Goal: Task Accomplishment & Management: Complete application form

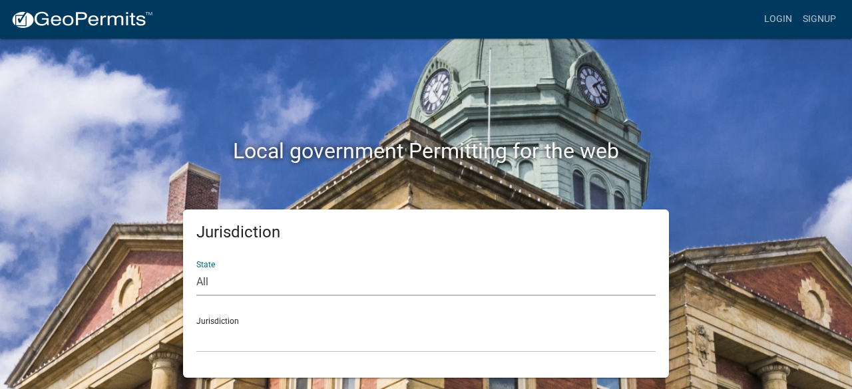
click at [219, 279] on select "All Colorado Georgia Indiana Iowa Kansas Minnesota Ohio South Carolina Wisconsin" at bounding box center [425, 282] width 459 height 27
select select "[US_STATE]"
click at [196, 269] on select "All Colorado Georgia Indiana Iowa Kansas Minnesota Ohio South Carolina Wisconsin" at bounding box center [425, 282] width 459 height 27
click at [219, 343] on select "City of Charlestown, Indiana City of Jeffersonville, Indiana City of Logansport…" at bounding box center [425, 338] width 459 height 27
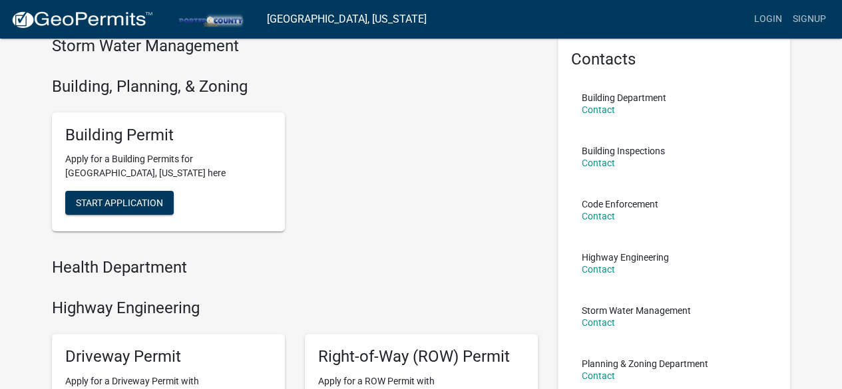
scroll to position [60, 0]
click at [141, 201] on span "Start Application" at bounding box center [119, 202] width 87 height 11
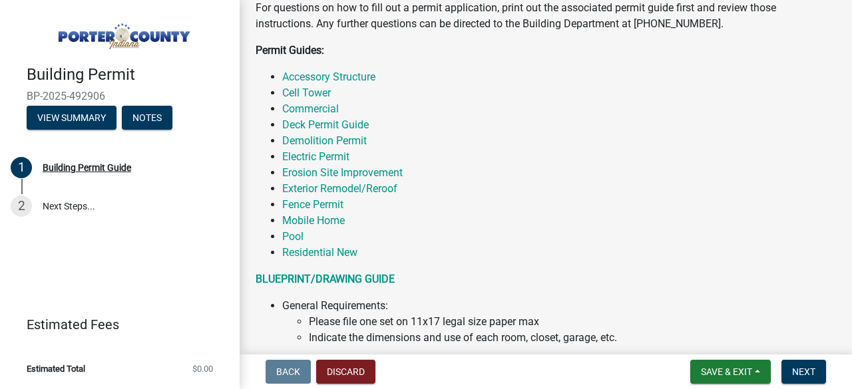
scroll to position [309, 0]
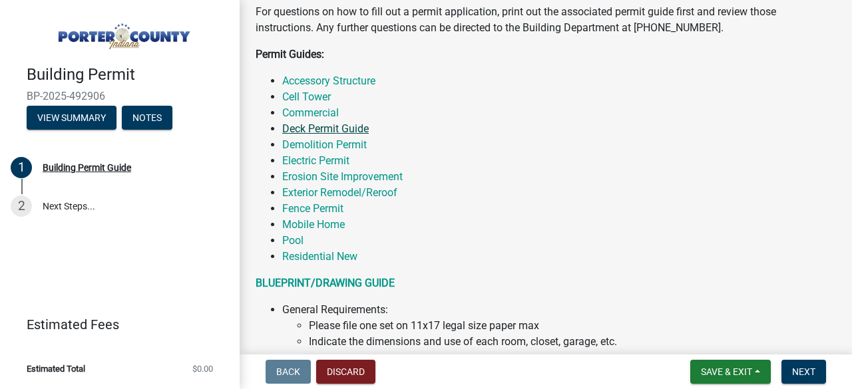
click at [329, 131] on link "Deck Permit Guide" at bounding box center [325, 128] width 87 height 13
click at [348, 85] on link "Accessory Structure" at bounding box center [328, 81] width 93 height 13
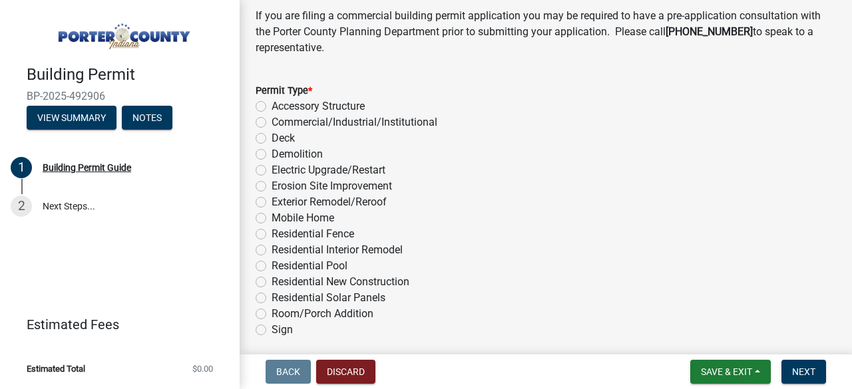
scroll to position [1150, 0]
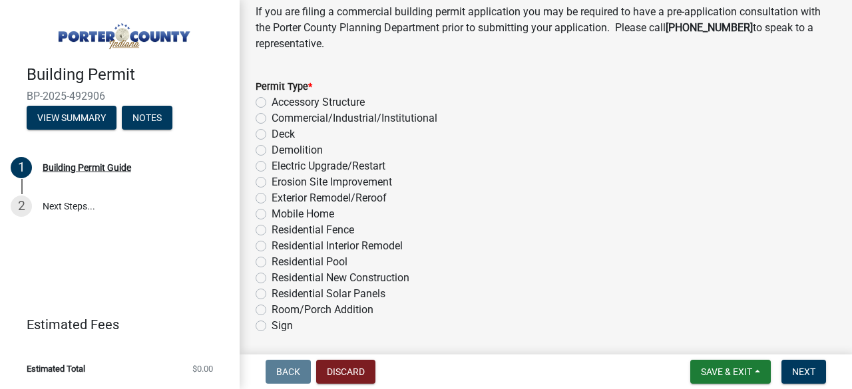
click at [272, 307] on label "Room/Porch Addition" at bounding box center [323, 310] width 102 height 16
click at [272, 307] on input "Room/Porch Addition" at bounding box center [276, 306] width 9 height 9
radio input "true"
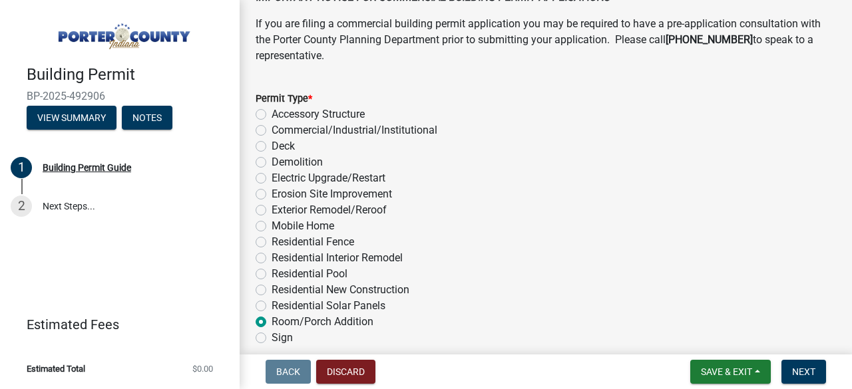
scroll to position [1199, 0]
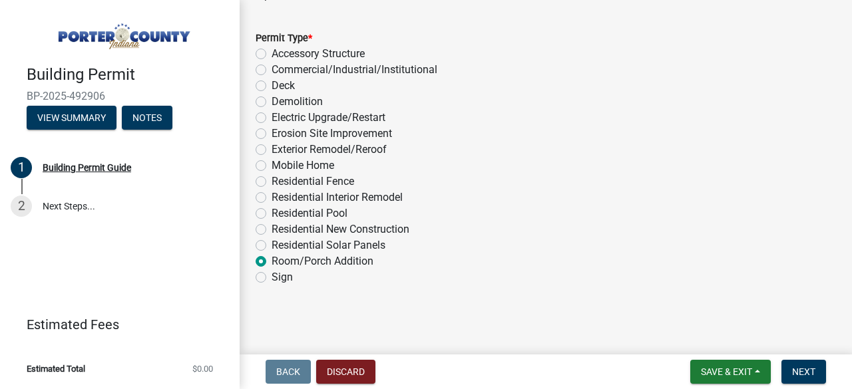
click at [272, 86] on label "Deck" at bounding box center [283, 86] width 23 height 16
click at [272, 86] on input "Deck" at bounding box center [276, 82] width 9 height 9
radio input "true"
click at [272, 260] on label "Room/Porch Addition" at bounding box center [323, 262] width 102 height 16
click at [272, 260] on input "Room/Porch Addition" at bounding box center [276, 258] width 9 height 9
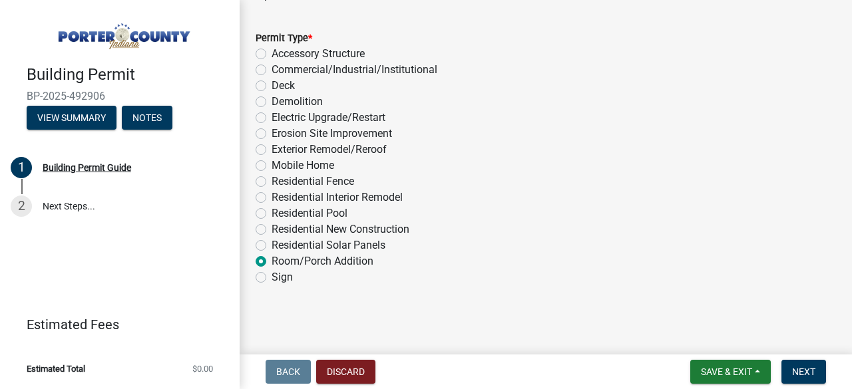
radio input "true"
click at [808, 365] on button "Next" at bounding box center [803, 372] width 45 height 24
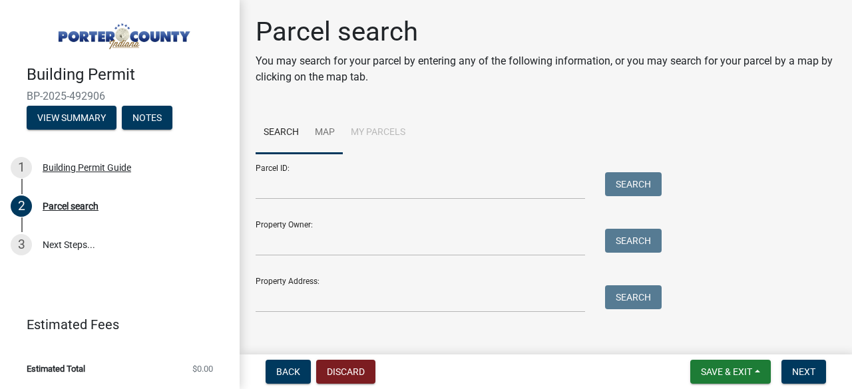
click at [323, 132] on link "Map" at bounding box center [325, 133] width 36 height 43
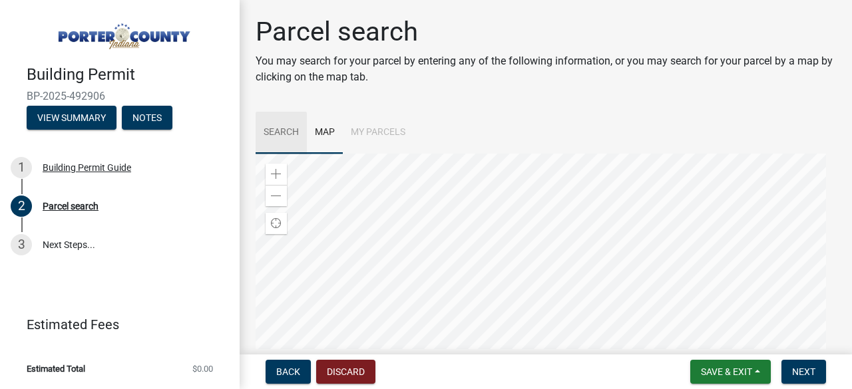
click at [268, 134] on link "Search" at bounding box center [281, 133] width 51 height 43
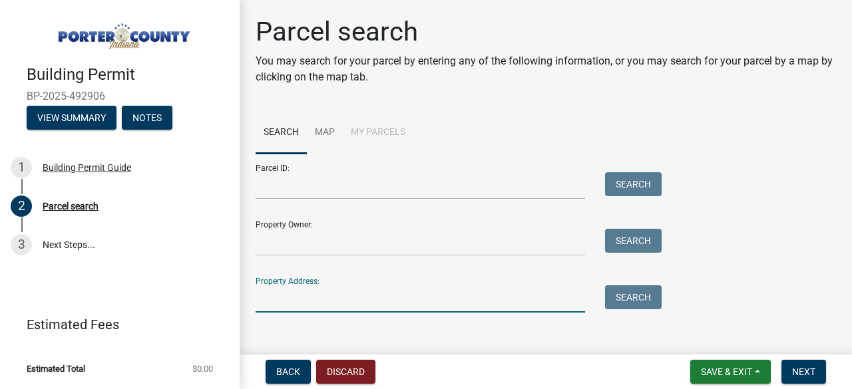
click at [289, 299] on input "Property Address:" at bounding box center [420, 299] width 329 height 27
type input "12 Edinburgh Ct"
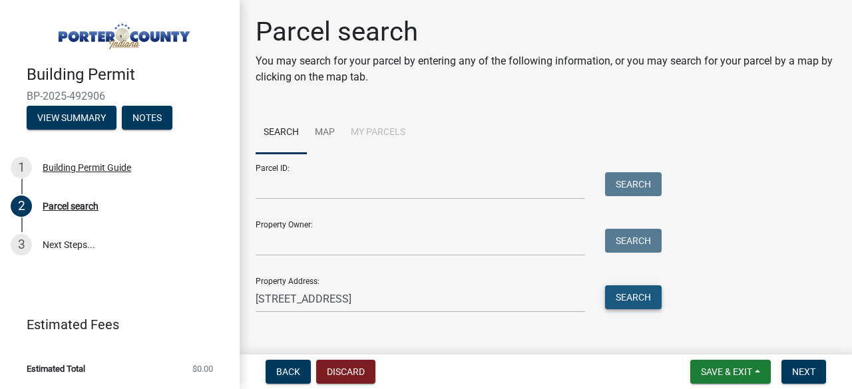
click at [631, 298] on button "Search" at bounding box center [633, 298] width 57 height 24
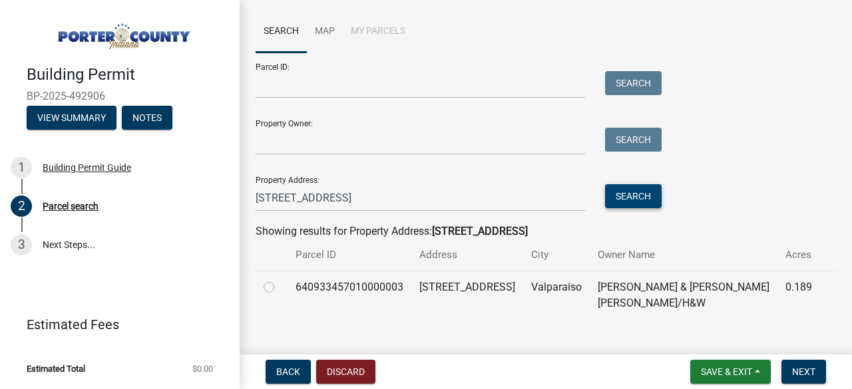
scroll to position [122, 0]
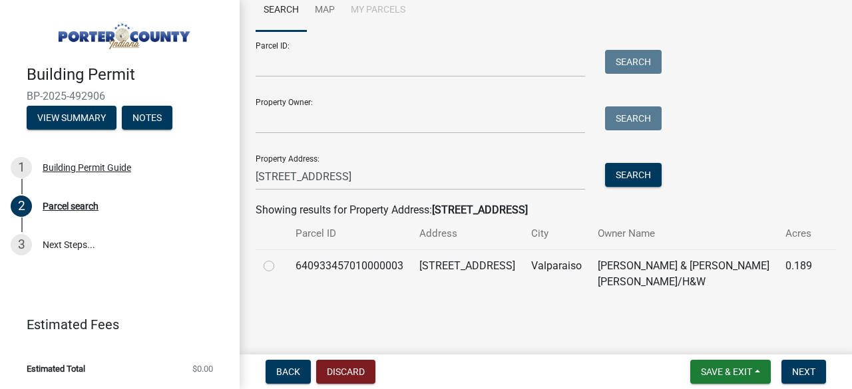
click at [280, 258] on label at bounding box center [280, 258] width 0 height 0
click at [280, 267] on input "radio" at bounding box center [284, 262] width 9 height 9
radio input "true"
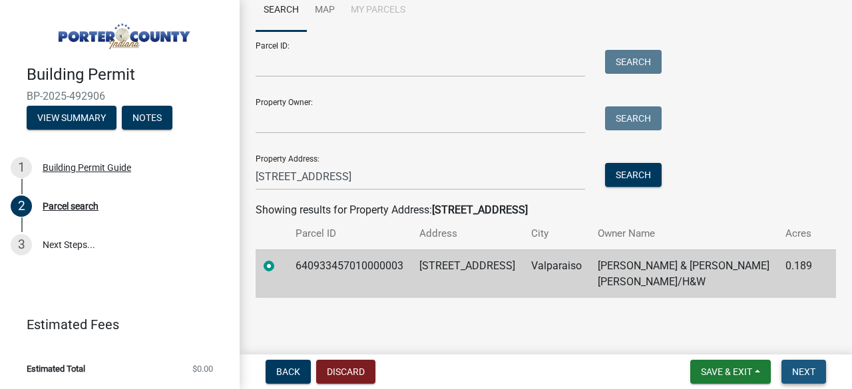
click at [807, 371] on span "Next" at bounding box center [803, 372] width 23 height 11
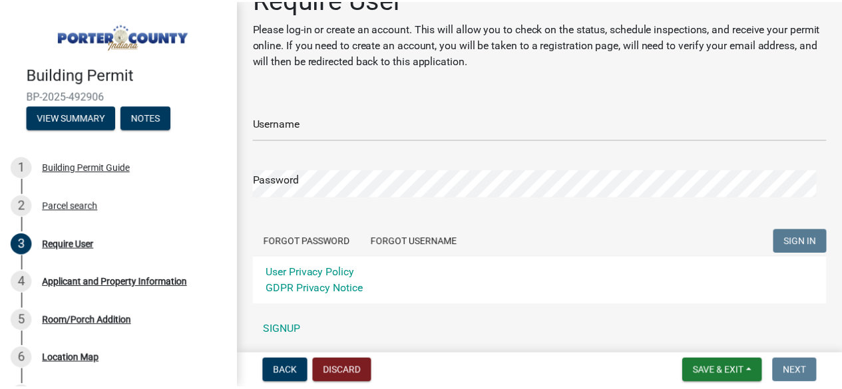
scroll to position [57, 0]
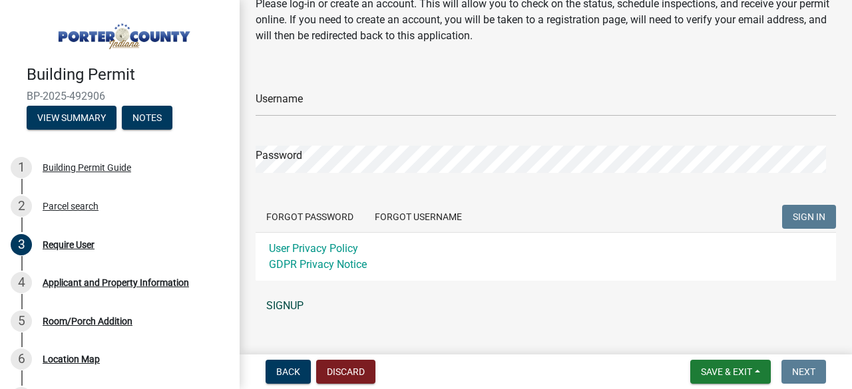
click at [277, 306] on link "SIGNUP" at bounding box center [546, 306] width 580 height 27
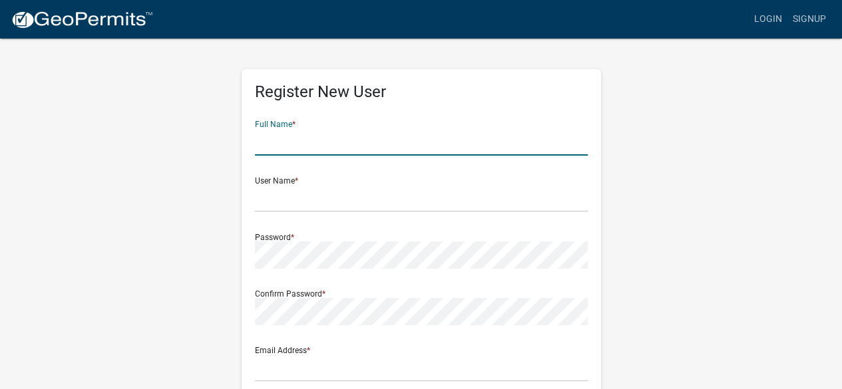
click at [266, 141] on input "text" at bounding box center [421, 141] width 333 height 27
type input "Mike Armitage"
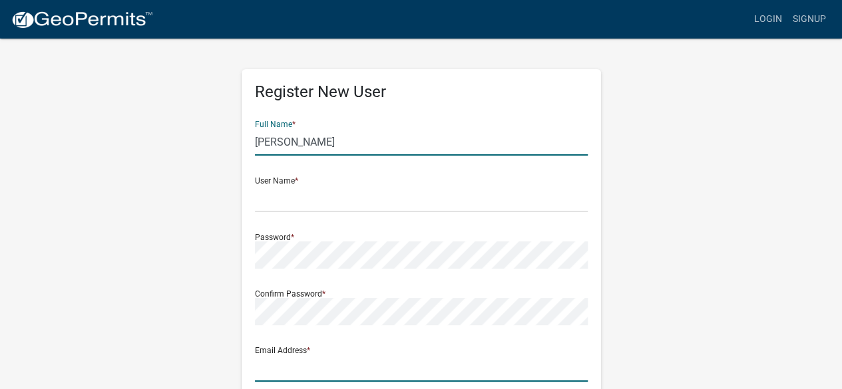
type input "[PERSON_NAME][EMAIL_ADDRESS][PERSON_NAME][DOMAIN_NAME]"
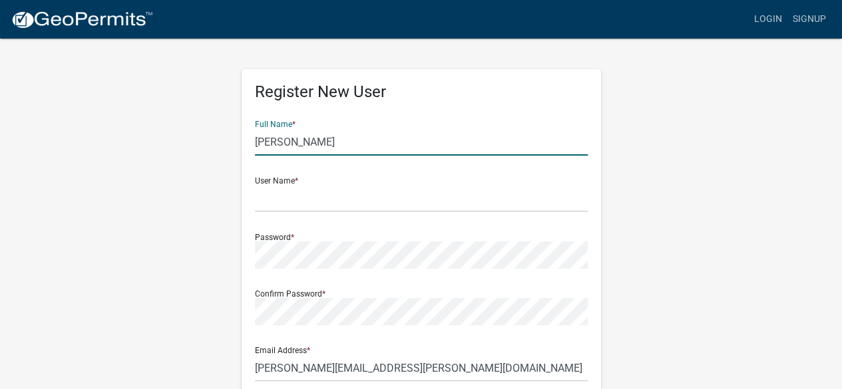
type input "12 Edinburgh CT"
type input "Valparaiso"
type input "[US_STATE]"
type input "46385"
type input "6085581890"
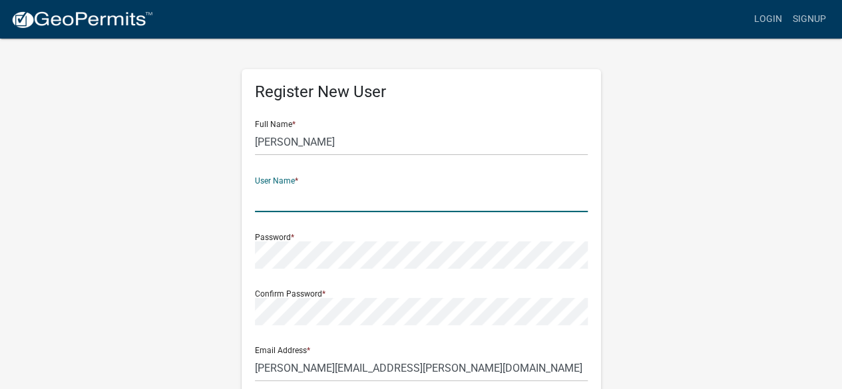
click at [333, 202] on input "text" at bounding box center [421, 198] width 333 height 27
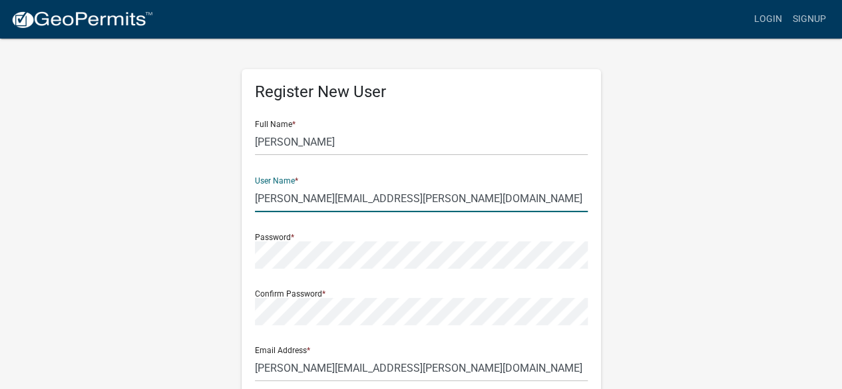
click at [275, 200] on input "micahel.armitage@valpo.edu" at bounding box center [421, 198] width 333 height 27
type input "[PERSON_NAME][EMAIL_ADDRESS][PERSON_NAME][DOMAIN_NAME]"
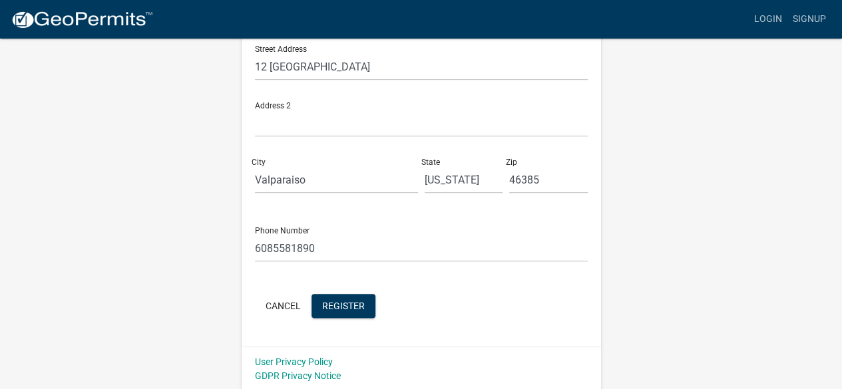
scroll to position [359, 0]
click at [345, 301] on span "Register" at bounding box center [343, 304] width 43 height 11
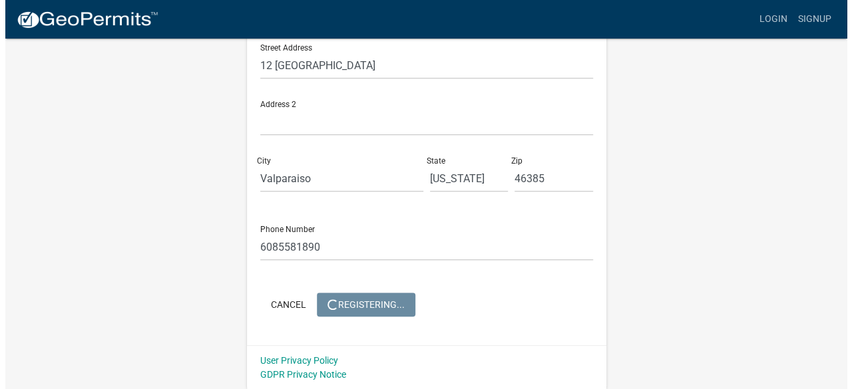
scroll to position [0, 0]
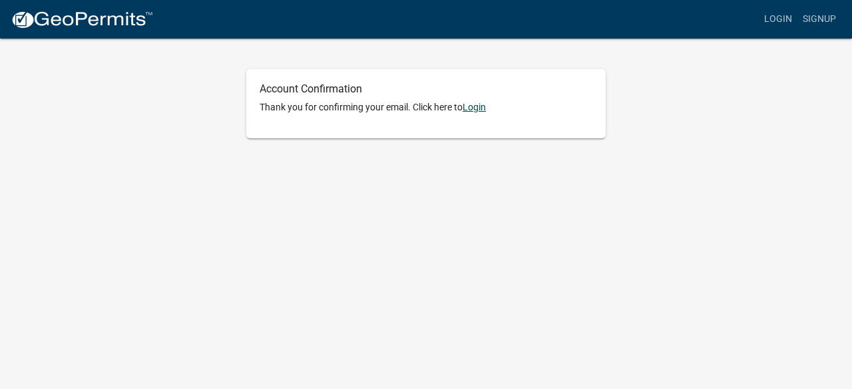
click at [471, 108] on link "Login" at bounding box center [474, 107] width 23 height 11
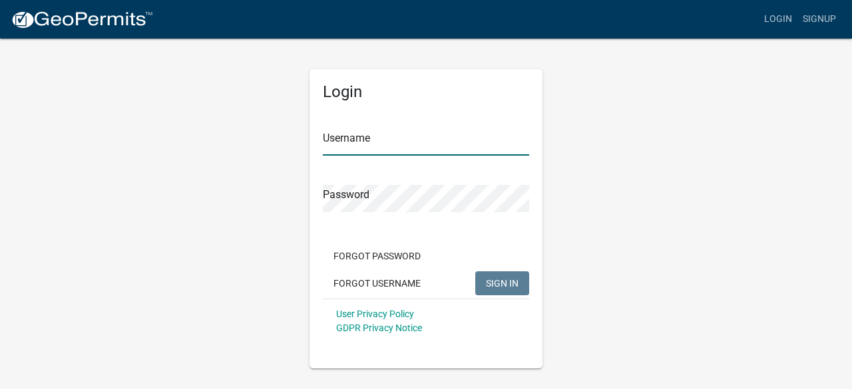
type input "[PERSON_NAME][EMAIL_ADDRESS][PERSON_NAME][DOMAIN_NAME]"
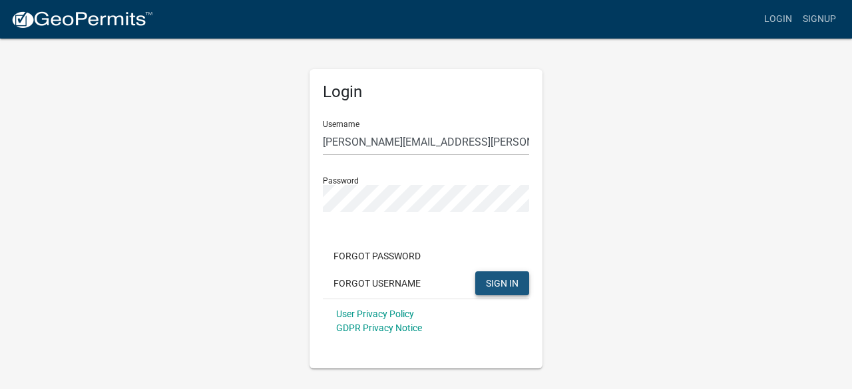
click at [499, 286] on span "SIGN IN" at bounding box center [502, 283] width 33 height 11
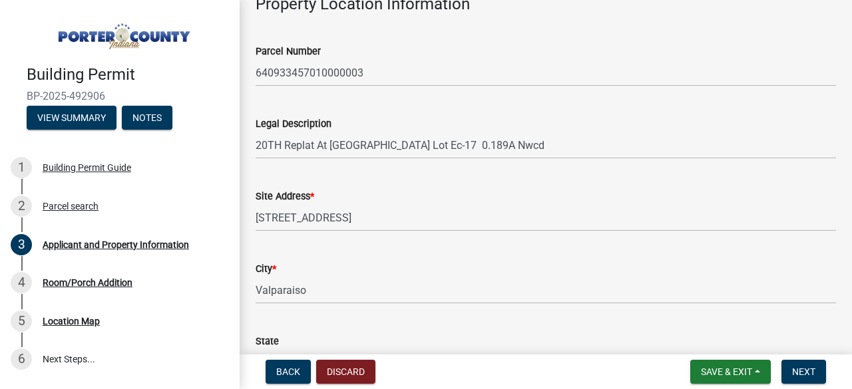
scroll to position [106, 0]
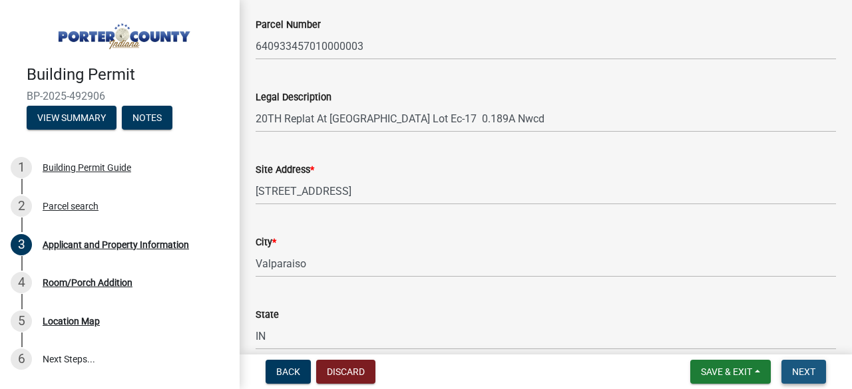
click at [801, 369] on span "Next" at bounding box center [803, 372] width 23 height 11
click at [803, 371] on span "Next" at bounding box center [803, 372] width 23 height 11
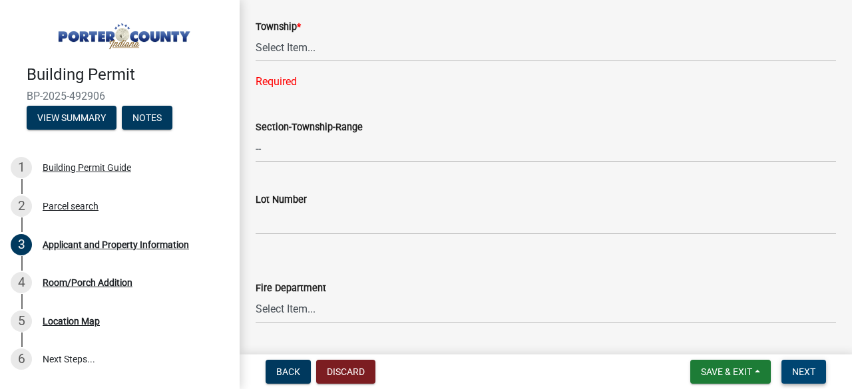
scroll to position [634, 0]
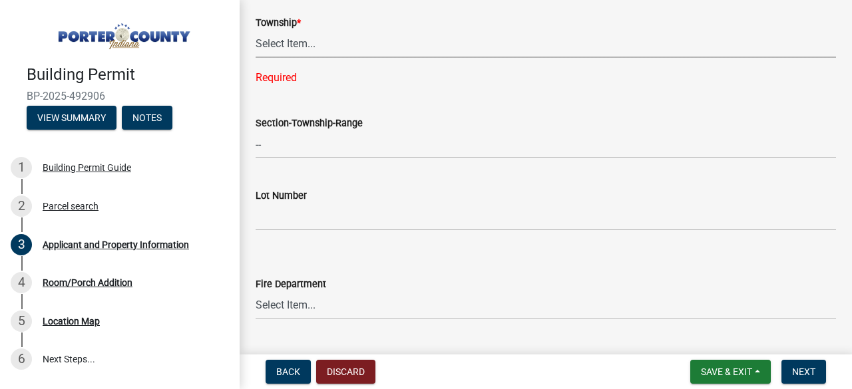
click at [338, 44] on select "Select Item... Boone Center Jackson Liberty Morgan Pine Pleasant Portage Porter…" at bounding box center [546, 44] width 580 height 27
click at [256, 31] on select "Select Item... Boone Center Jackson Liberty Morgan Pine Pleasant Portage Porter…" at bounding box center [546, 44] width 580 height 27
select select "eebc071e-620a-4db8-83e9-cb6b194c67e9"
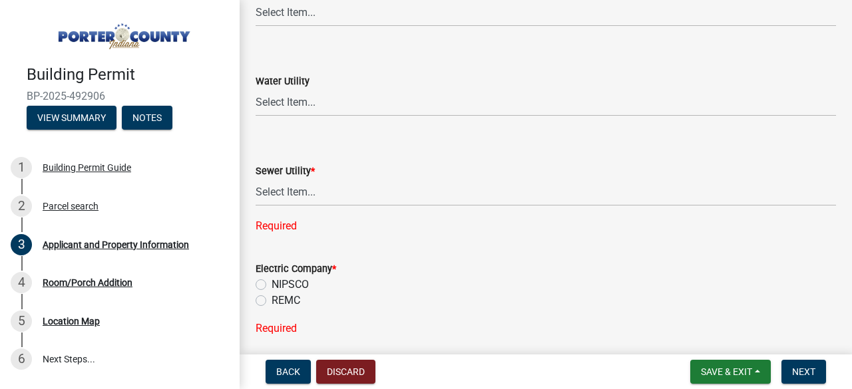
scroll to position [926, 0]
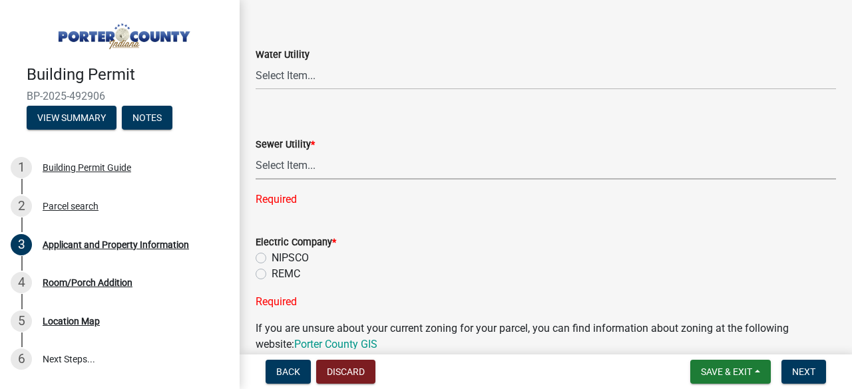
click at [328, 162] on select "Select Item... Aqua Indiana Inc Damon Run Falling Waters Lake Eliza - LEACD Nat…" at bounding box center [546, 165] width 580 height 27
click at [256, 152] on select "Select Item... Aqua Indiana Inc Damon Run Falling Waters Lake Eliza - LEACD Nat…" at bounding box center [546, 165] width 580 height 27
select select "c796f995-08fe-487b-a20e-70ab553361d3"
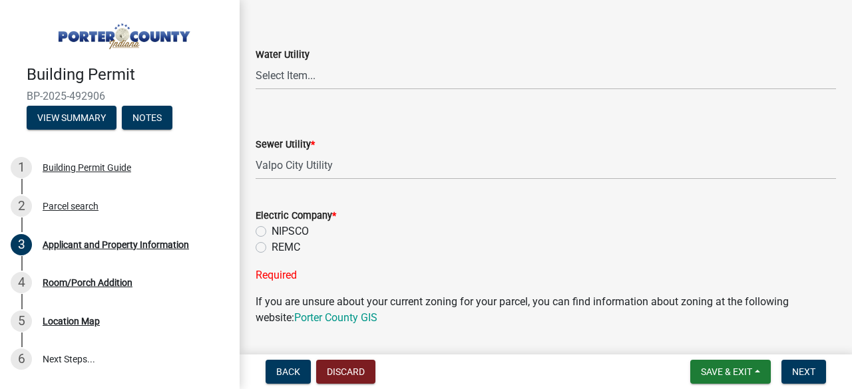
click at [272, 231] on label "NIPSCO" at bounding box center [290, 232] width 37 height 16
click at [272, 231] on input "NIPSCO" at bounding box center [276, 228] width 9 height 9
radio input "true"
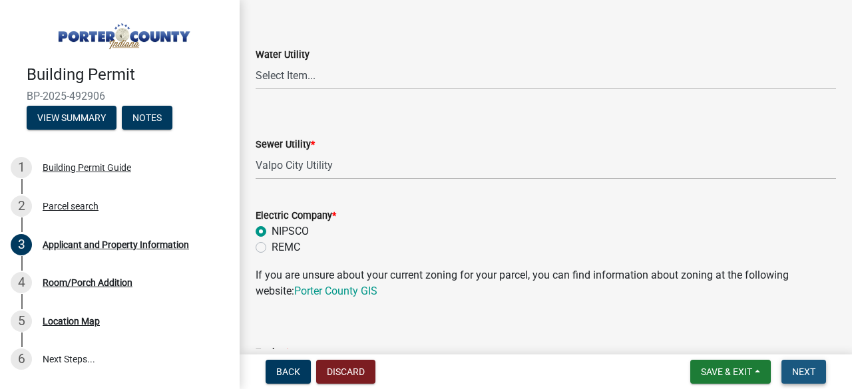
click at [806, 369] on span "Next" at bounding box center [803, 372] width 23 height 11
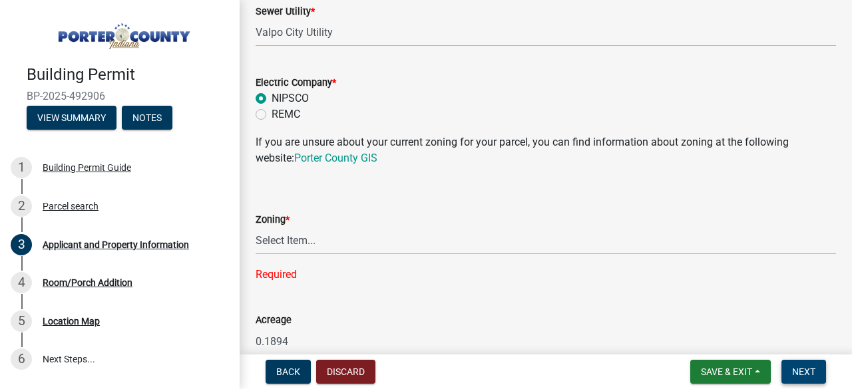
scroll to position [1086, 0]
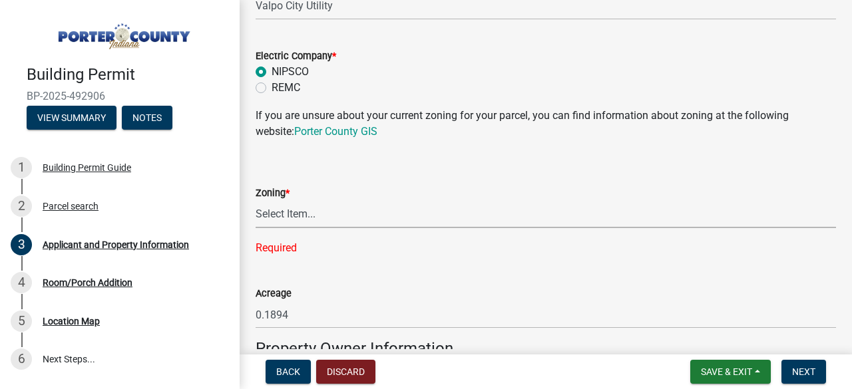
click at [318, 216] on select "Select Item... A1 A2 CH CM CN I1 I2 I3 IN MP OT P1 P2 PUD R1 R2 R3 R4 RL RR" at bounding box center [546, 214] width 580 height 27
click at [330, 240] on div "Required" at bounding box center [546, 248] width 580 height 16
click at [341, 130] on link "Porter County GIS" at bounding box center [335, 131] width 83 height 13
click at [321, 215] on select "Select Item... A1 A2 CH CM CN I1 I2 I3 IN MP OT P1 P2 PUD R1 R2 R3 R4 RL RR" at bounding box center [546, 214] width 580 height 27
click at [256, 201] on select "Select Item... A1 A2 CH CM CN I1 I2 I3 IN MP OT P1 P2 PUD R1 R2 R3 R4 RL RR" at bounding box center [546, 214] width 580 height 27
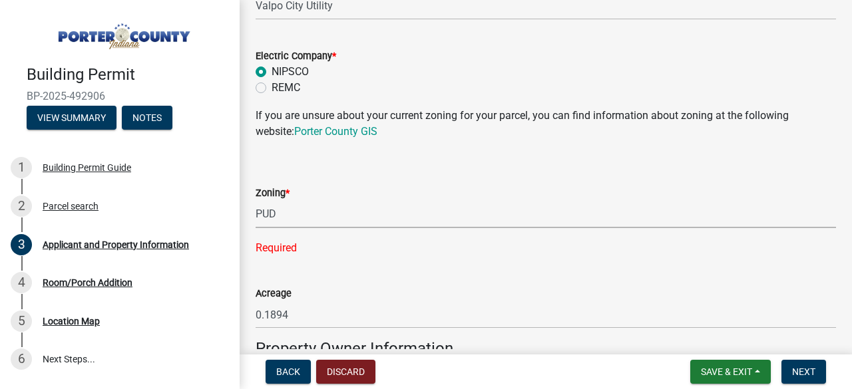
select select "349f168d-d974-4bf4-9d87-84a8db4888cd"
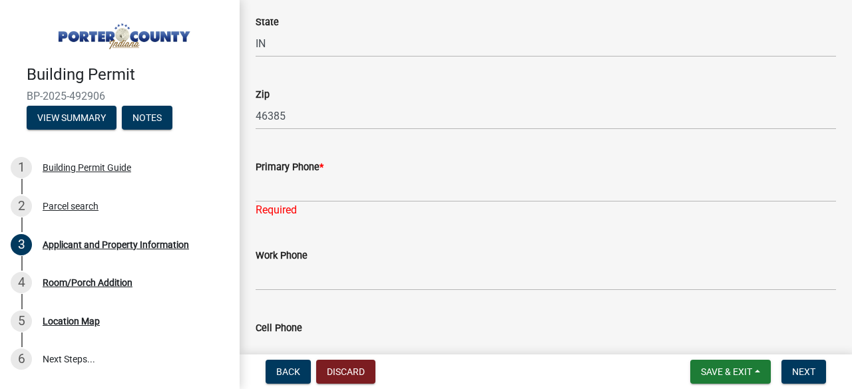
scroll to position [1686, 0]
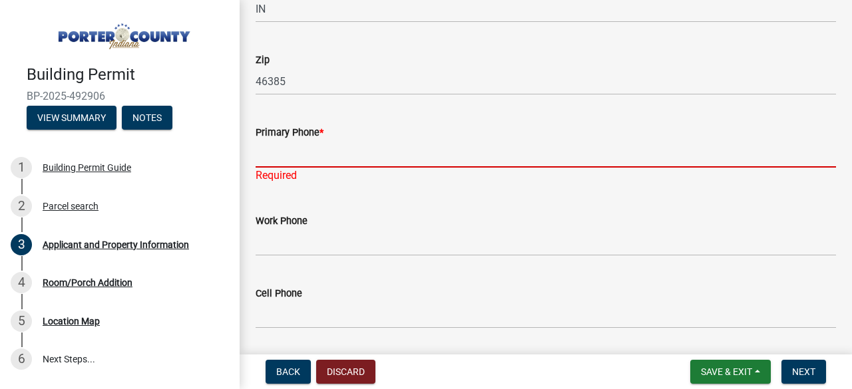
click at [481, 156] on input "Primary Phone *" at bounding box center [546, 153] width 580 height 27
type input "6085581890"
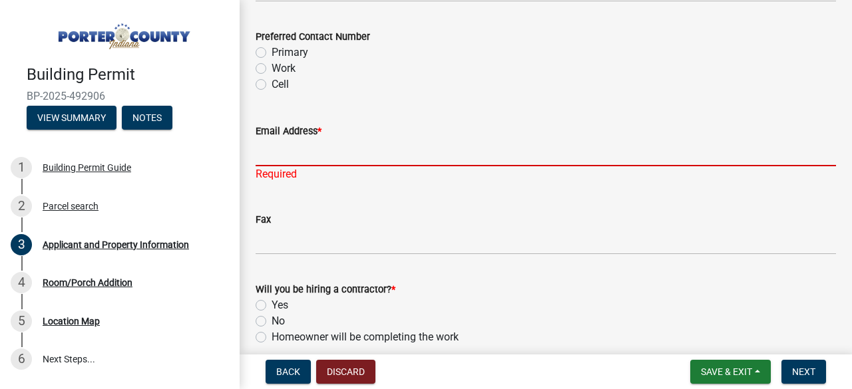
scroll to position [1981, 0]
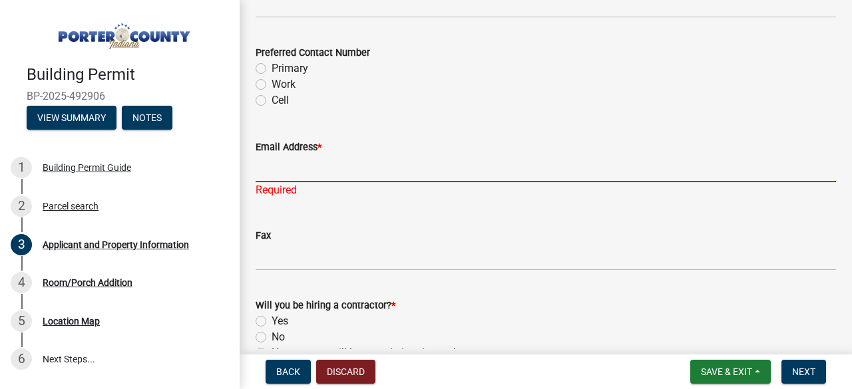
click at [494, 167] on input "Email Address *" at bounding box center [546, 168] width 580 height 27
type input "[PERSON_NAME][EMAIL_ADDRESS][PERSON_NAME][DOMAIN_NAME]"
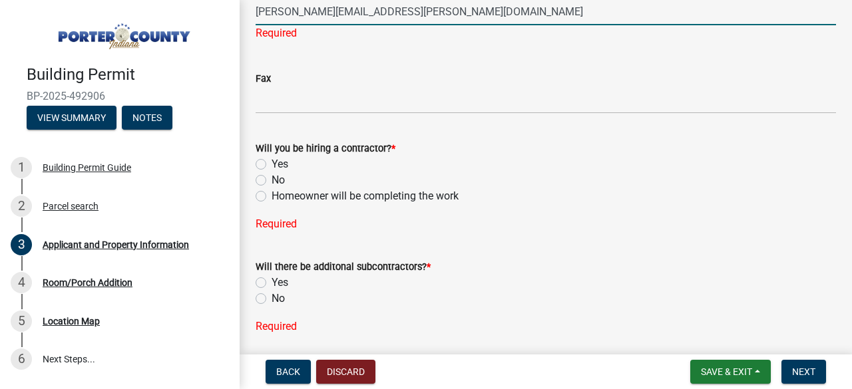
scroll to position [2131, 0]
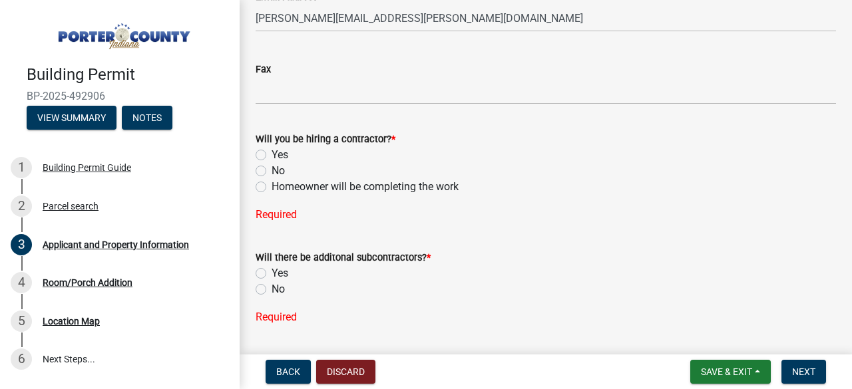
click at [261, 203] on div "Will you be hiring a contractor? * Yes No Homeowner will be completing the work…" at bounding box center [546, 169] width 580 height 108
click at [272, 186] on label "Homeowner will be completing the work" at bounding box center [365, 187] width 187 height 16
click at [272, 186] on input "Homeowner will be completing the work" at bounding box center [276, 183] width 9 height 9
radio input "true"
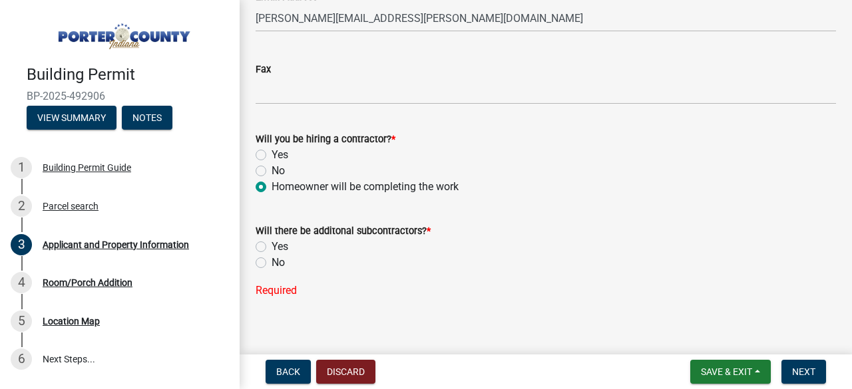
click at [272, 262] on label "No" at bounding box center [278, 263] width 13 height 16
click at [272, 262] on input "No" at bounding box center [276, 259] width 9 height 9
radio input "true"
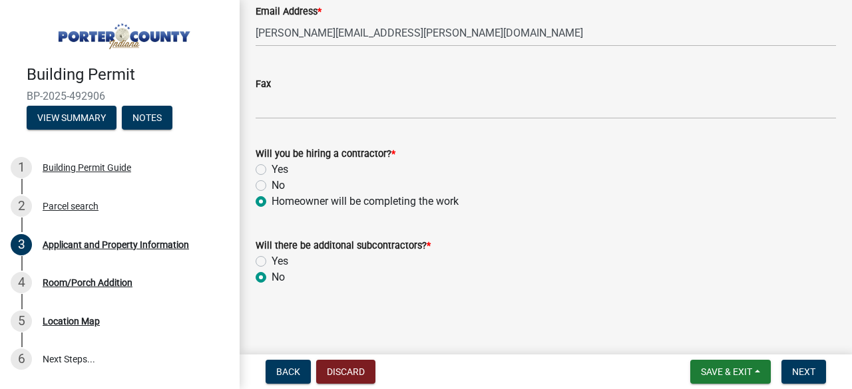
scroll to position [2116, 0]
click at [801, 370] on span "Next" at bounding box center [803, 372] width 23 height 11
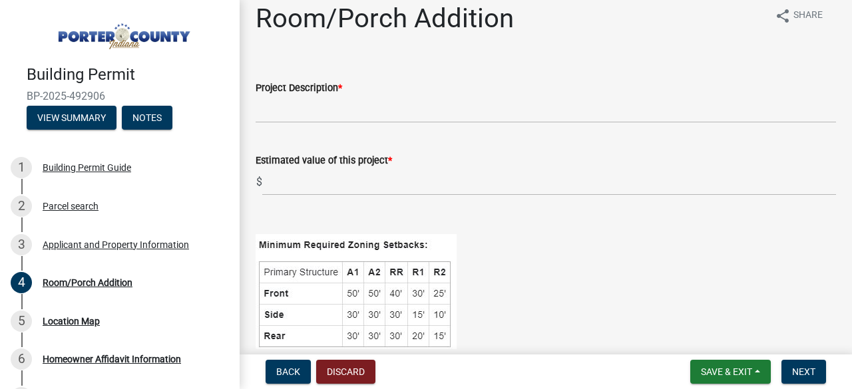
scroll to position [0, 0]
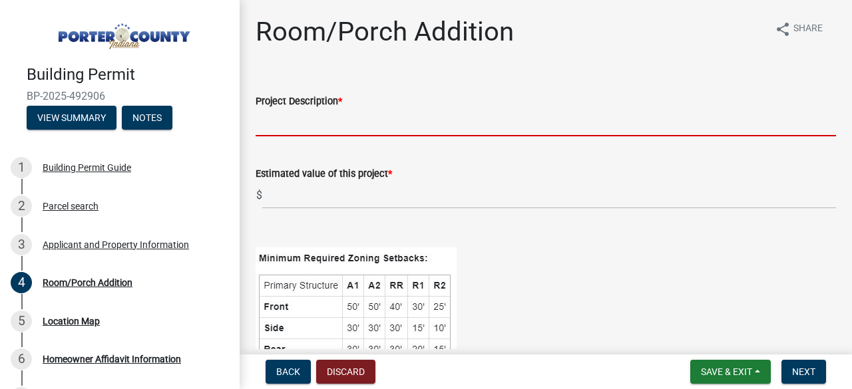
click at [288, 125] on input "Project Description *" at bounding box center [546, 122] width 580 height 27
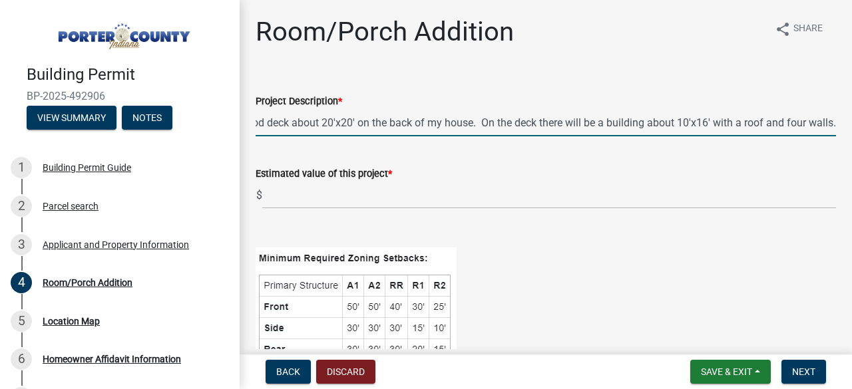
scroll to position [0, 80]
type input "Building a wood deck about 20'x20' on the back of my house. On the deck there w…"
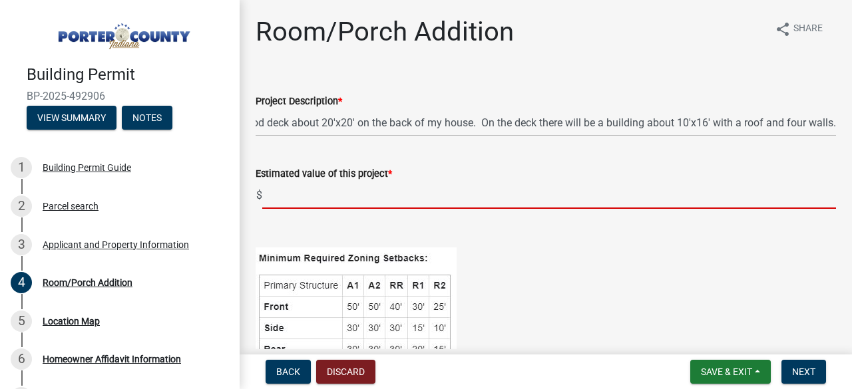
scroll to position [0, 0]
click at [282, 195] on input "text" at bounding box center [549, 195] width 574 height 27
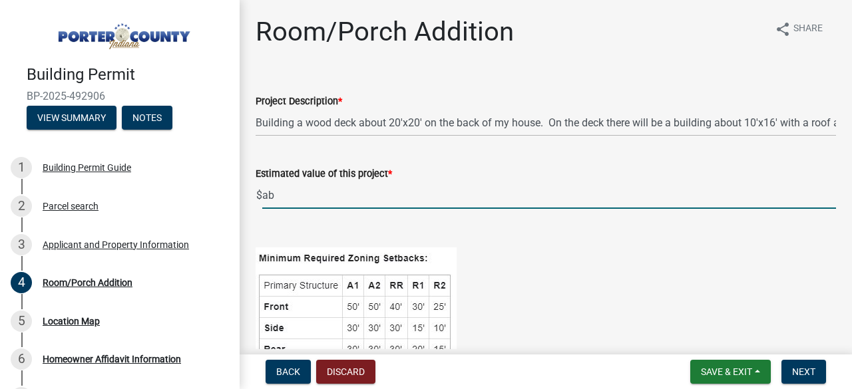
type input "a"
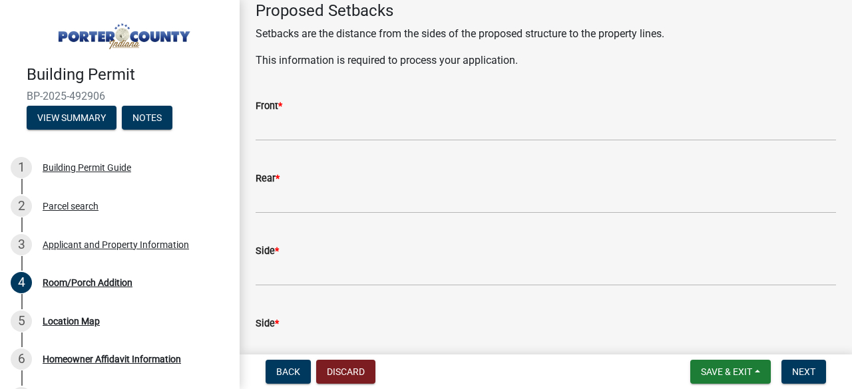
scroll to position [369, 0]
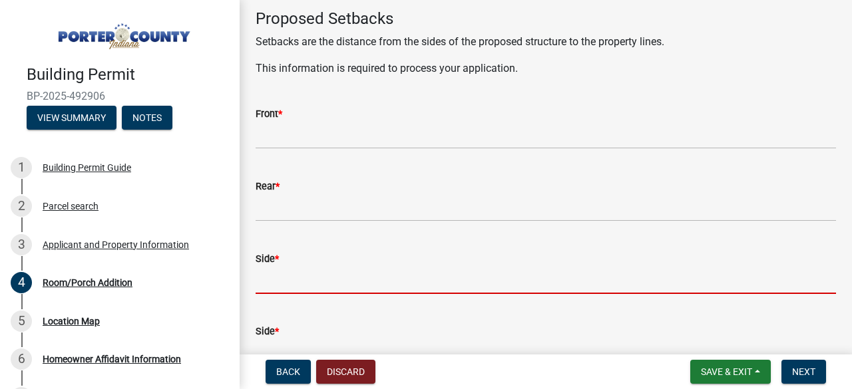
type input "-30003500"
click at [298, 276] on input "Side *" at bounding box center [546, 280] width 580 height 27
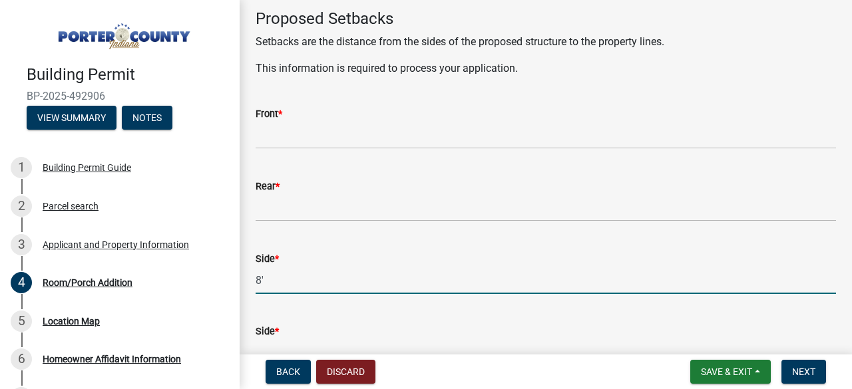
type input "8'"
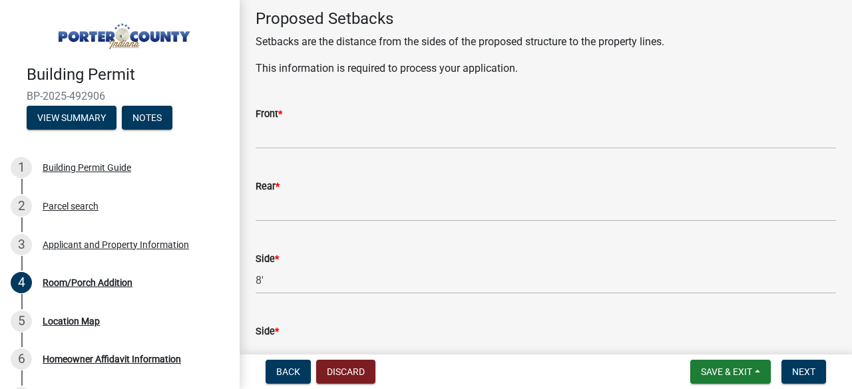
click at [284, 340] on input "Side *" at bounding box center [546, 352] width 580 height 27
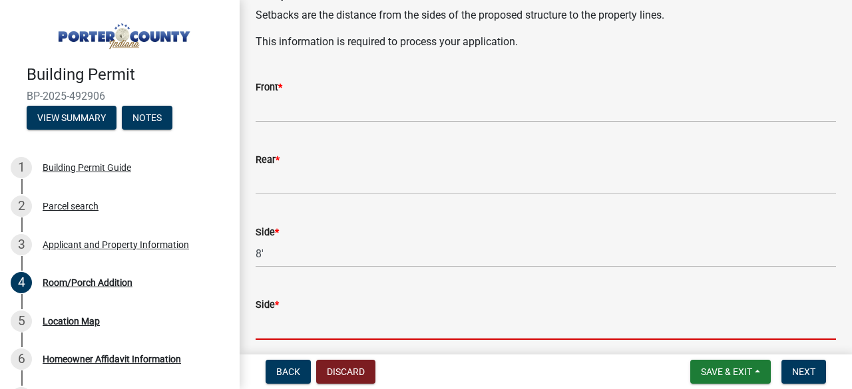
scroll to position [449, 0]
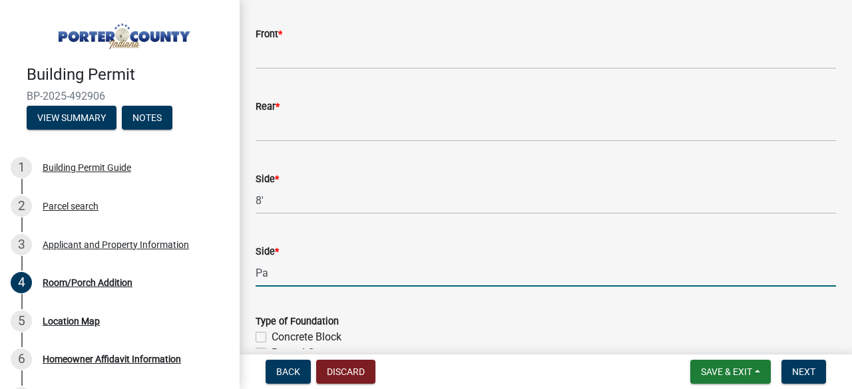
type input "P"
type input "18'"
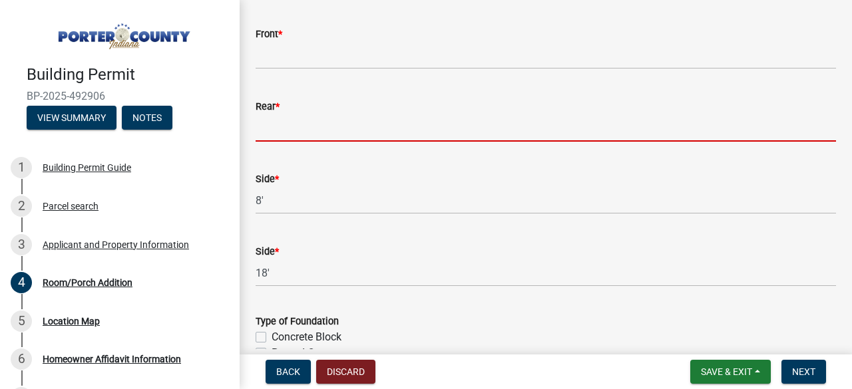
click at [449, 128] on input "Rear *" at bounding box center [546, 127] width 580 height 27
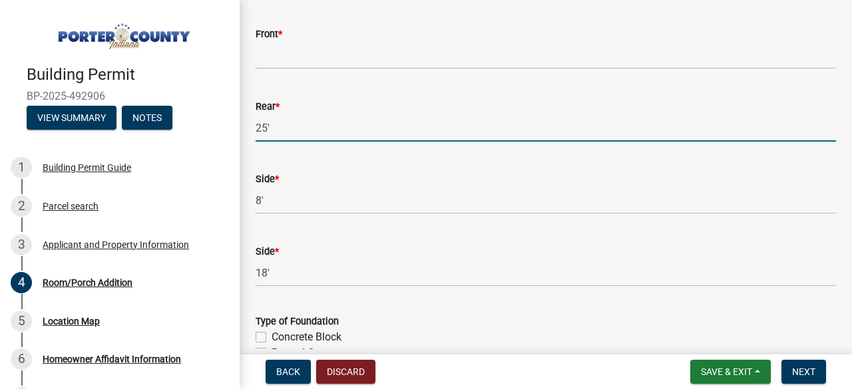
type input "25'"
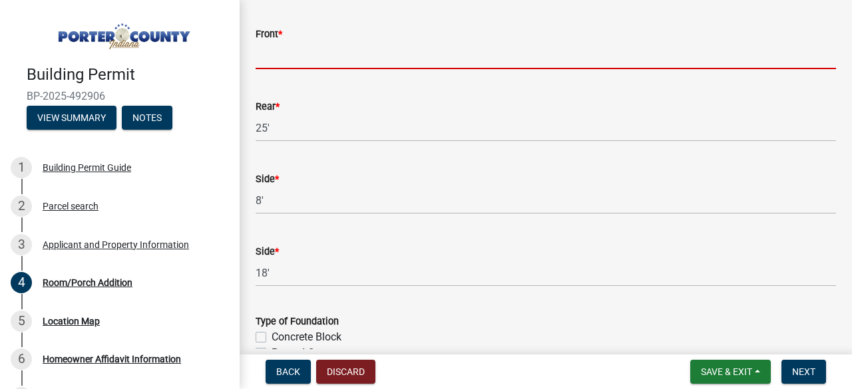
click at [388, 58] on input "Front *" at bounding box center [546, 55] width 580 height 27
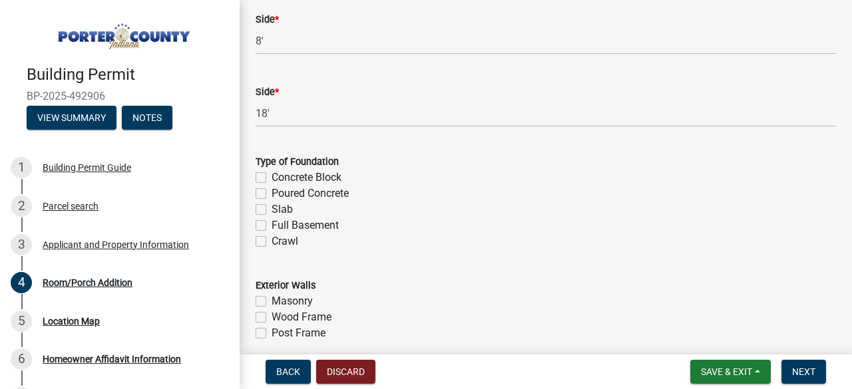
scroll to position [636, 0]
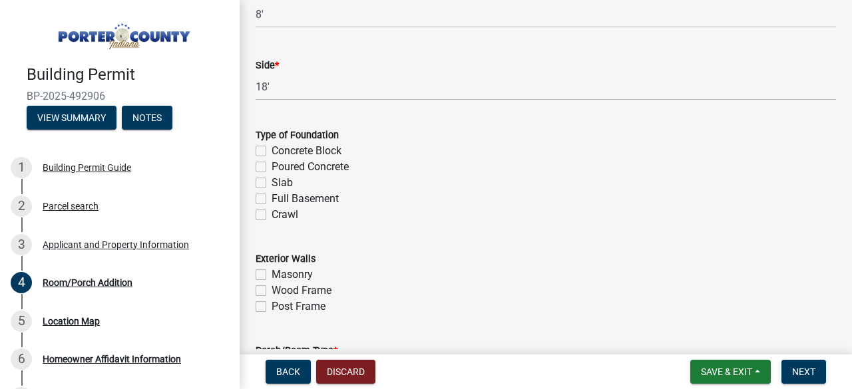
type input "attached to the house"
click at [272, 151] on label "Concrete Block" at bounding box center [307, 151] width 70 height 16
click at [272, 151] on input "Concrete Block" at bounding box center [276, 147] width 9 height 9
checkbox input "true"
checkbox input "false"
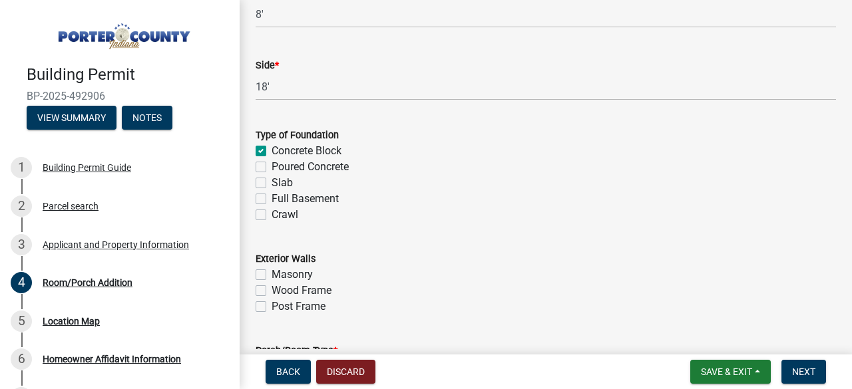
checkbox input "false"
click at [272, 291] on label "Wood Frame" at bounding box center [302, 291] width 60 height 16
click at [272, 291] on input "Wood Frame" at bounding box center [276, 287] width 9 height 9
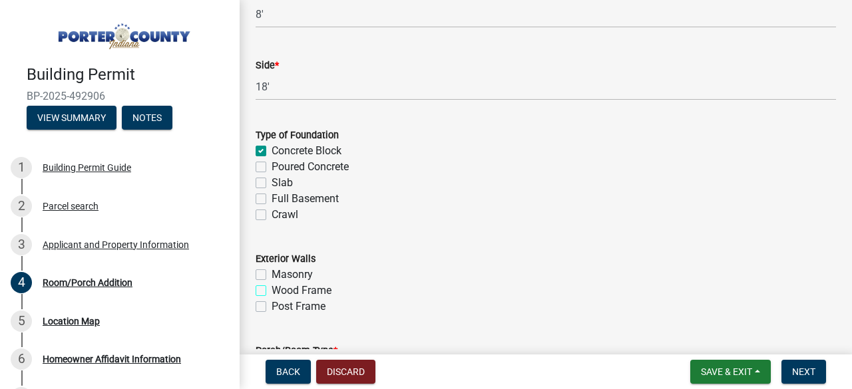
checkbox input "true"
checkbox input "false"
checkbox input "true"
checkbox input "false"
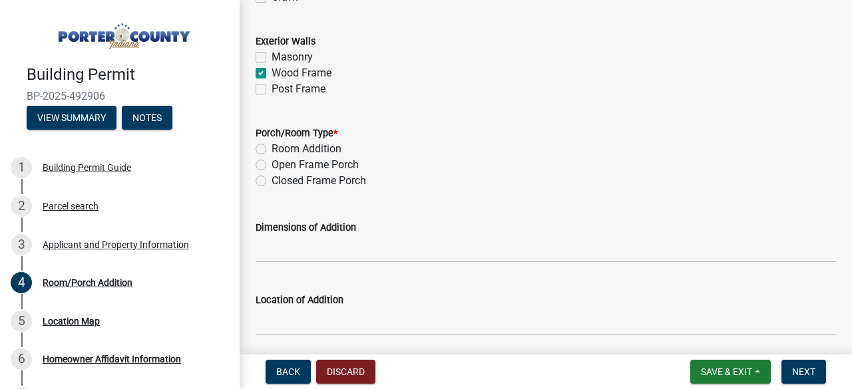
scroll to position [873, 0]
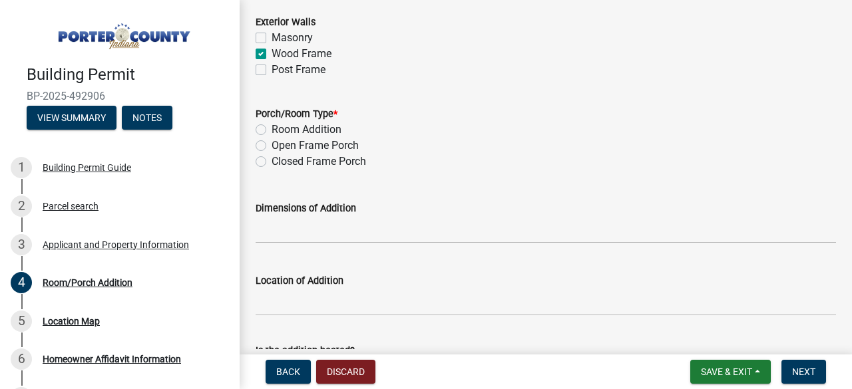
click at [272, 146] on label "Open Frame Porch" at bounding box center [315, 146] width 87 height 16
click at [272, 146] on input "Open Frame Porch" at bounding box center [276, 142] width 9 height 9
radio input "true"
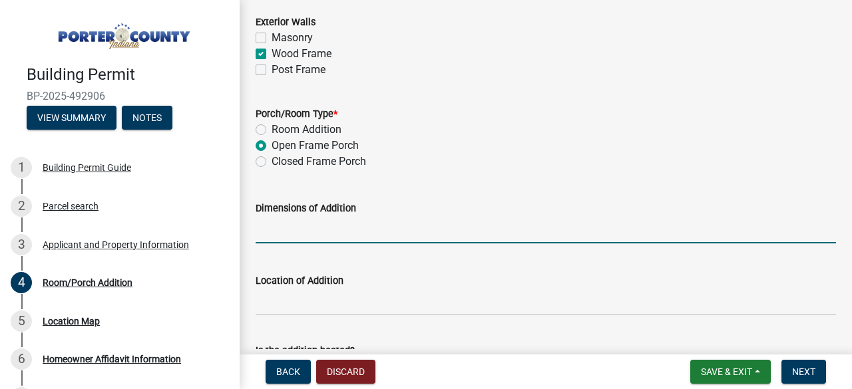
click at [337, 232] on input "Dimensions of Addition" at bounding box center [546, 229] width 580 height 27
type input "Deck/Floor 20'x20' Building 16'x10'"
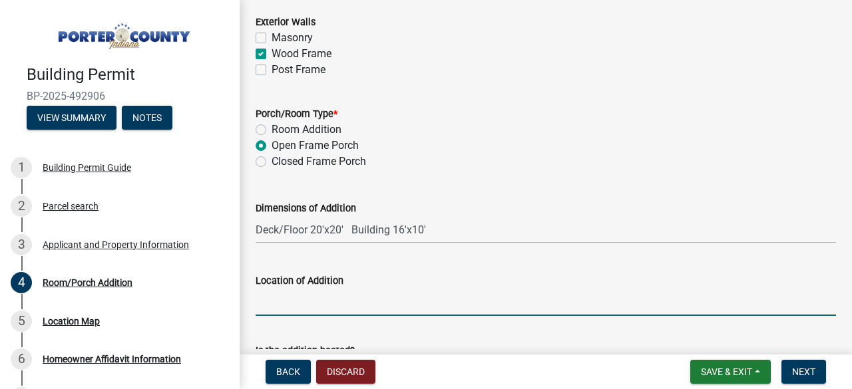
click at [301, 302] on input "Location of Addition" at bounding box center [546, 302] width 580 height 27
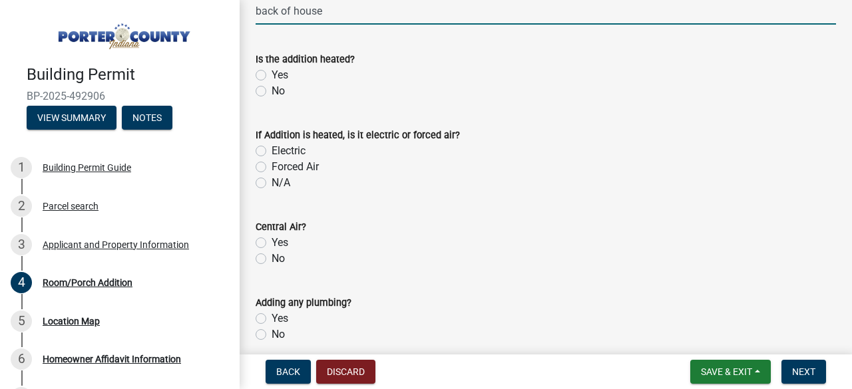
scroll to position [1175, 0]
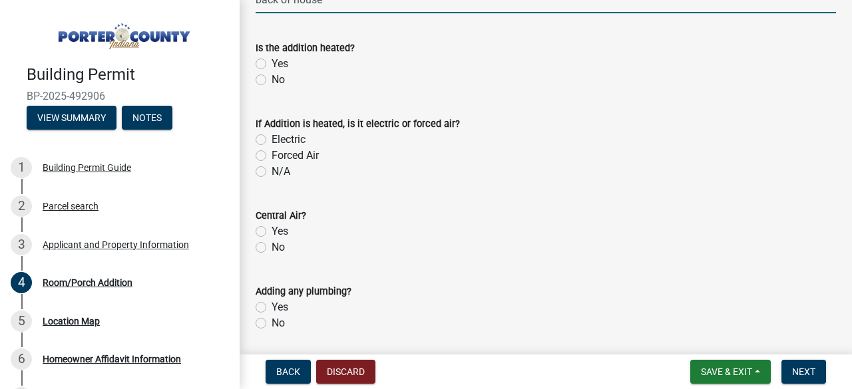
type input "back of house"
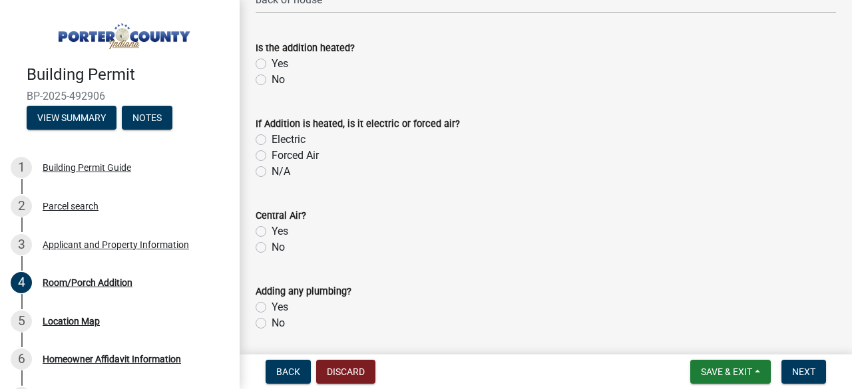
click at [272, 61] on label "Yes" at bounding box center [280, 64] width 17 height 16
click at [272, 61] on input "Yes" at bounding box center [276, 60] width 9 height 9
radio input "true"
click at [272, 246] on label "No" at bounding box center [278, 248] width 13 height 16
click at [272, 246] on input "No" at bounding box center [276, 244] width 9 height 9
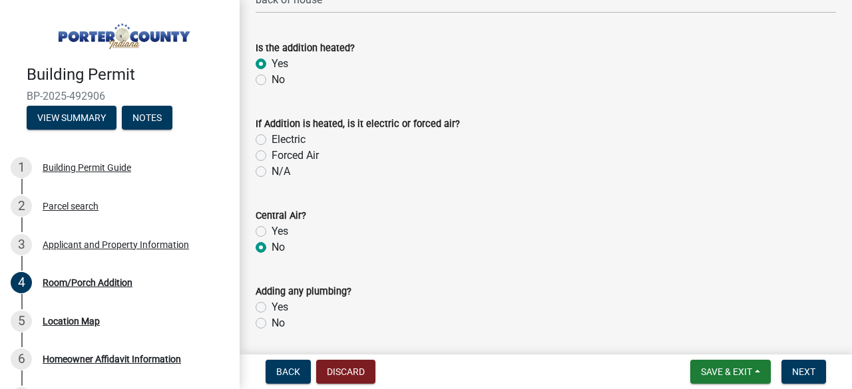
radio input "true"
click at [272, 321] on label "No" at bounding box center [278, 323] width 13 height 16
click at [272, 321] on input "No" at bounding box center [276, 319] width 9 height 9
radio input "true"
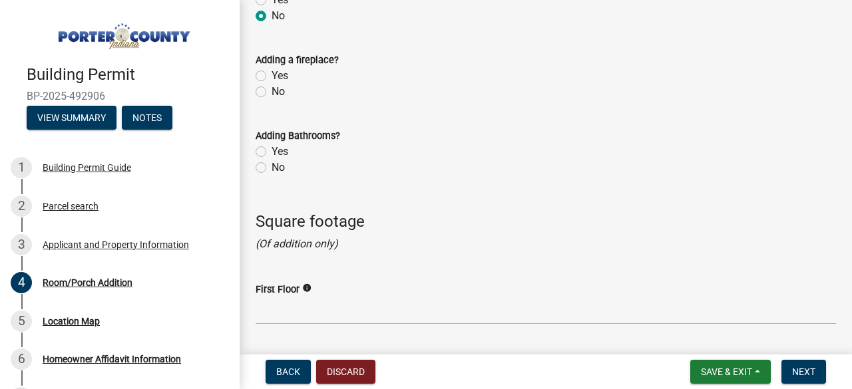
scroll to position [1487, 0]
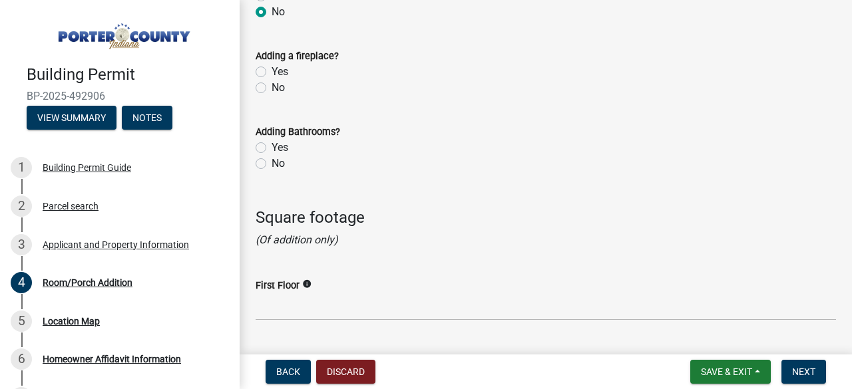
click at [272, 87] on label "No" at bounding box center [278, 88] width 13 height 16
click at [272, 87] on input "No" at bounding box center [276, 84] width 9 height 9
radio input "true"
click at [272, 164] on label "No" at bounding box center [278, 164] width 13 height 16
click at [272, 164] on input "No" at bounding box center [276, 160] width 9 height 9
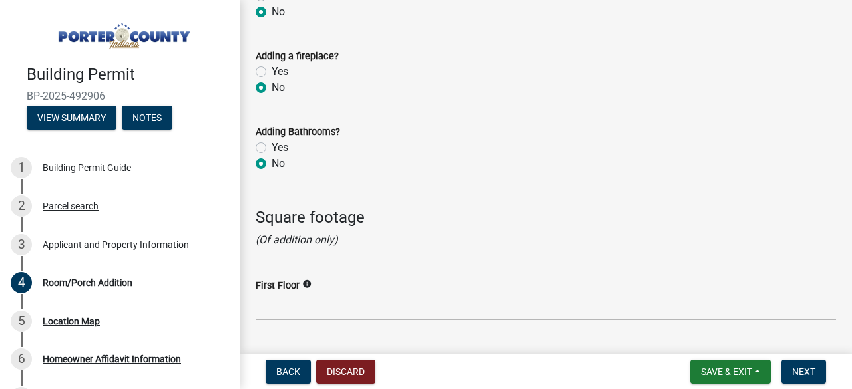
radio input "true"
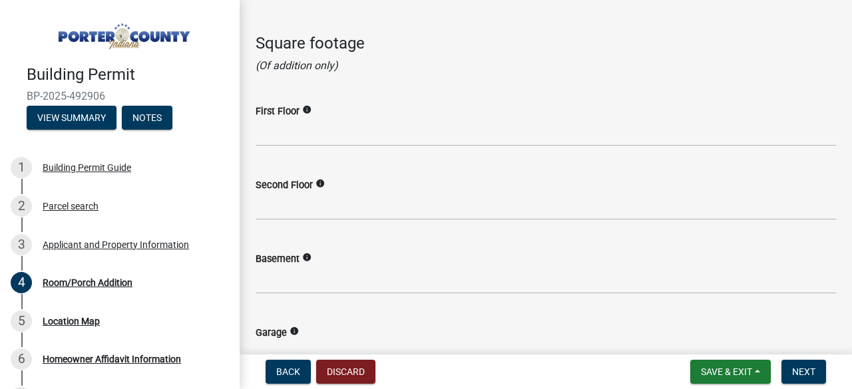
scroll to position [1700, 0]
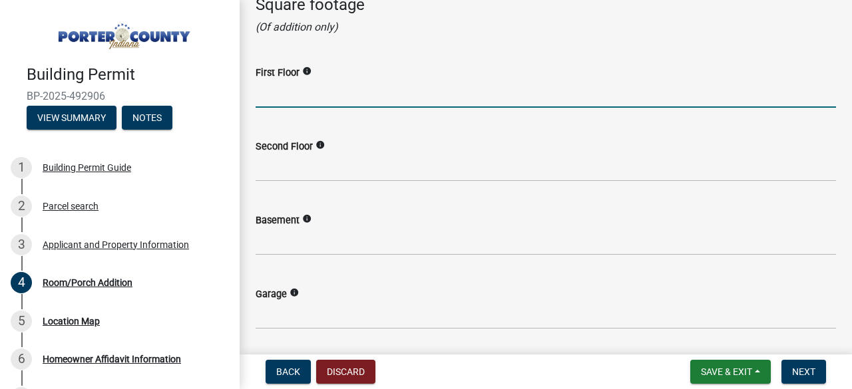
click at [277, 99] on input "text" at bounding box center [546, 94] width 580 height 27
type input "1"
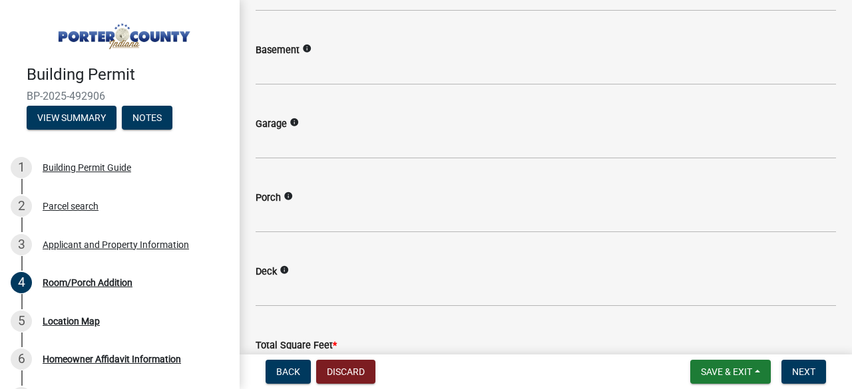
scroll to position [1910, 0]
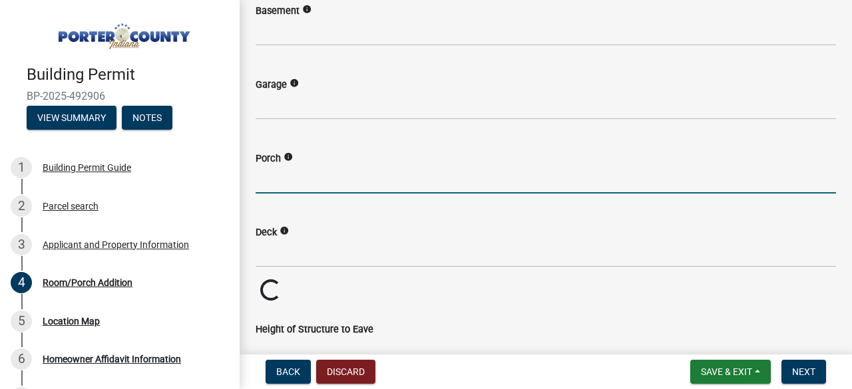
click at [430, 176] on input "text" at bounding box center [546, 179] width 580 height 27
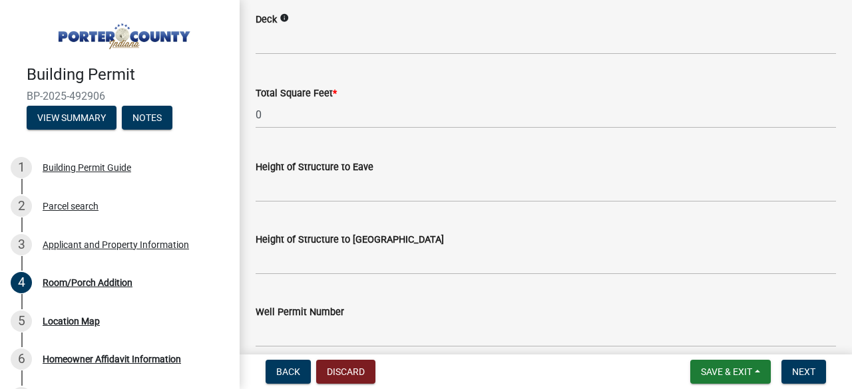
scroll to position [2154, 0]
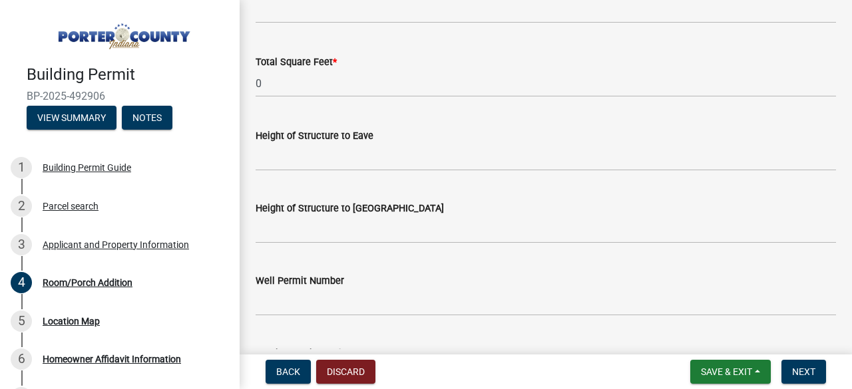
type input "160"
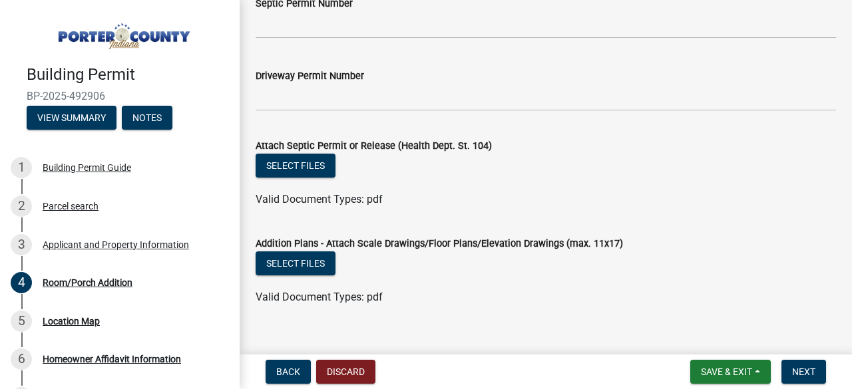
scroll to position [2508, 0]
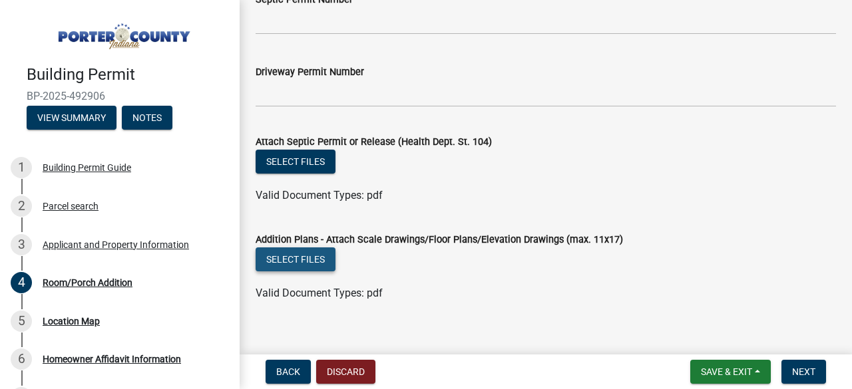
click at [301, 258] on button "Select files" at bounding box center [296, 260] width 80 height 24
click at [294, 256] on button "Select files" at bounding box center [296, 260] width 80 height 24
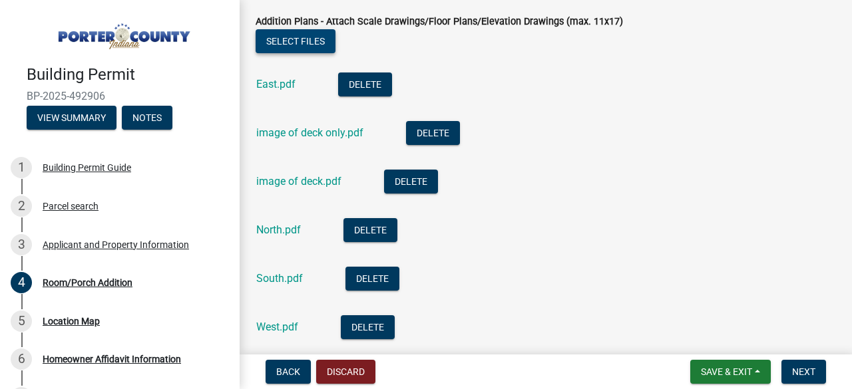
scroll to position [2730, 0]
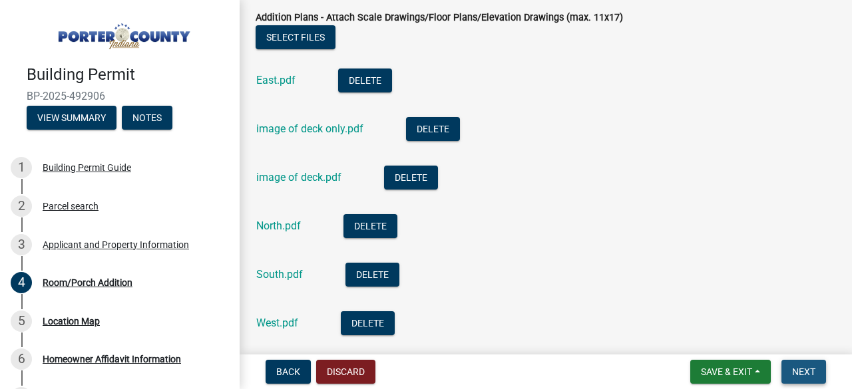
click at [799, 369] on span "Next" at bounding box center [803, 372] width 23 height 11
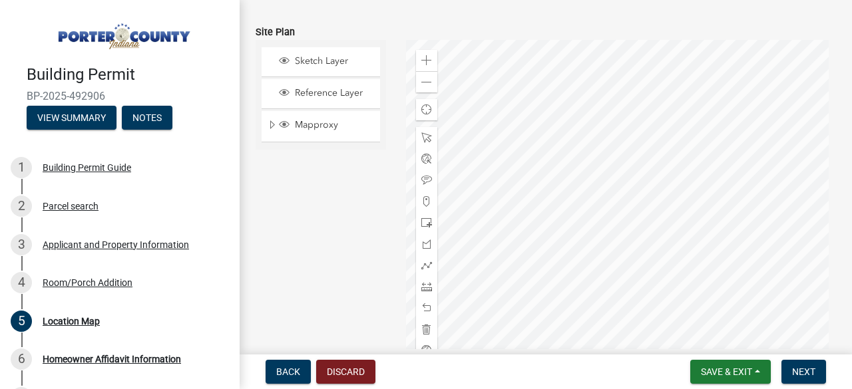
scroll to position [153, 0]
click at [423, 57] on span at bounding box center [426, 59] width 11 height 11
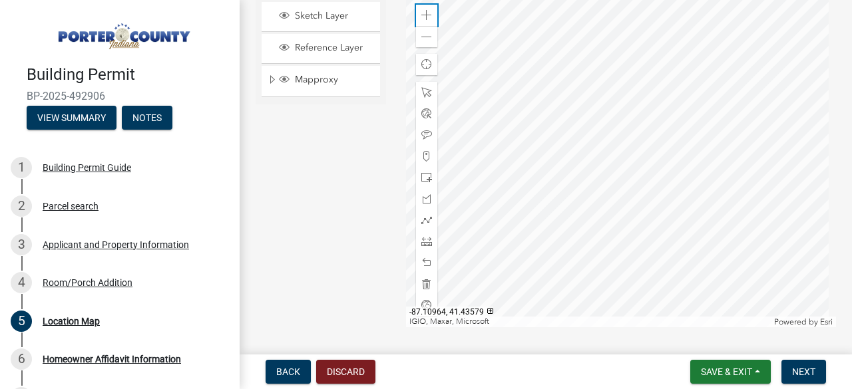
scroll to position [200, 0]
click at [806, 372] on span "Next" at bounding box center [803, 372] width 23 height 11
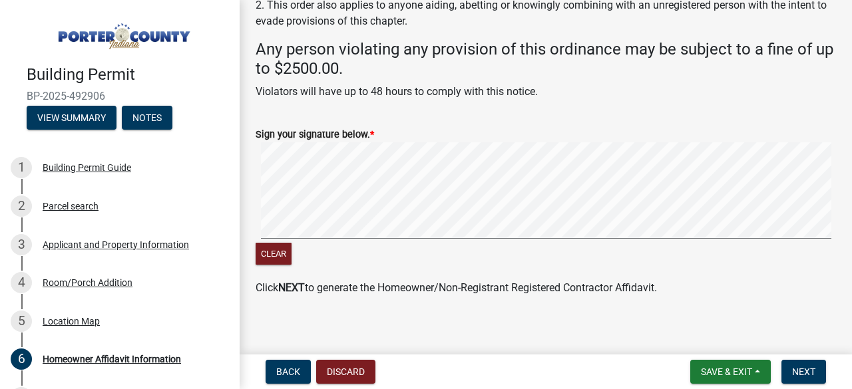
scroll to position [163, 0]
click at [272, 246] on button "Clear" at bounding box center [274, 253] width 36 height 22
click at [339, 247] on div "Clear" at bounding box center [546, 205] width 580 height 126
click at [276, 256] on button "Clear" at bounding box center [274, 253] width 36 height 22
click at [801, 377] on span "Next" at bounding box center [803, 372] width 23 height 11
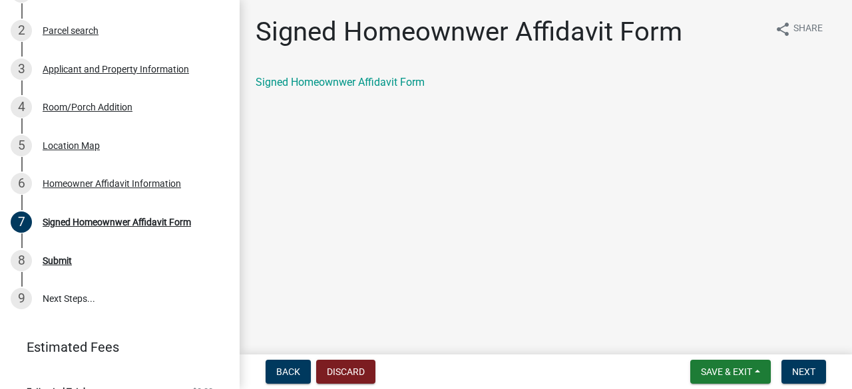
scroll to position [178, 0]
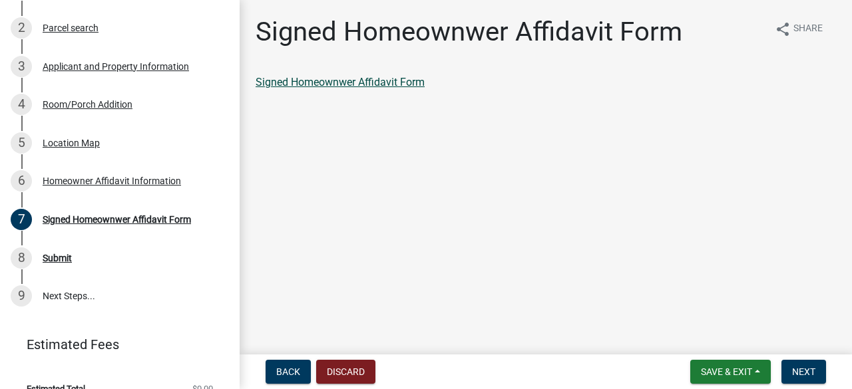
click at [314, 87] on link "Signed Homeownwer Affidavit Form" at bounding box center [340, 82] width 169 height 13
click at [801, 368] on span "Next" at bounding box center [803, 372] width 23 height 11
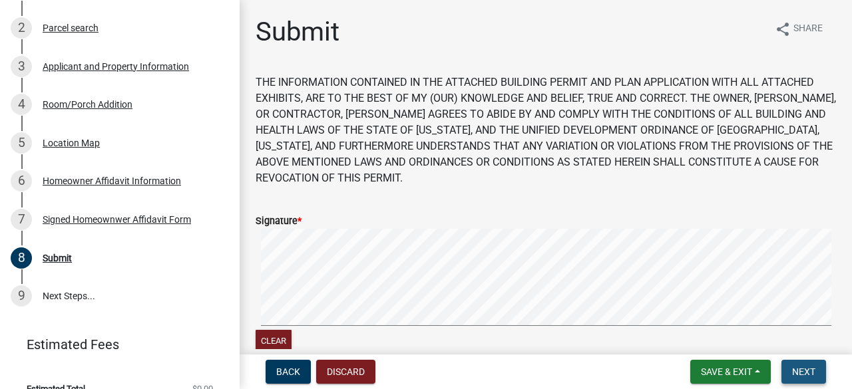
click at [802, 369] on span "Next" at bounding box center [803, 372] width 23 height 11
click at [799, 371] on span "Next" at bounding box center [803, 372] width 23 height 11
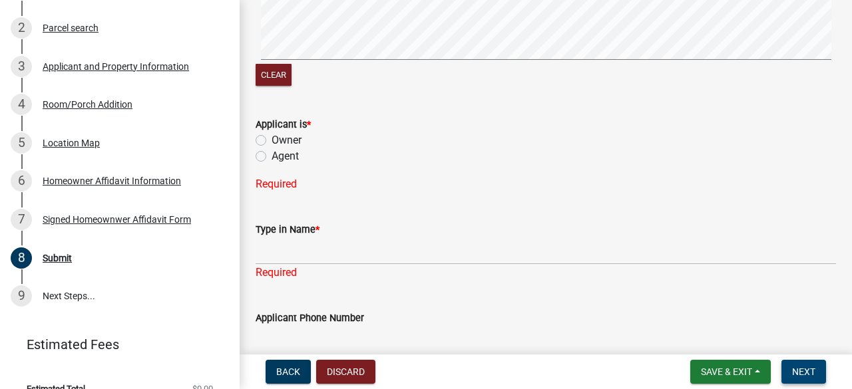
scroll to position [293, 0]
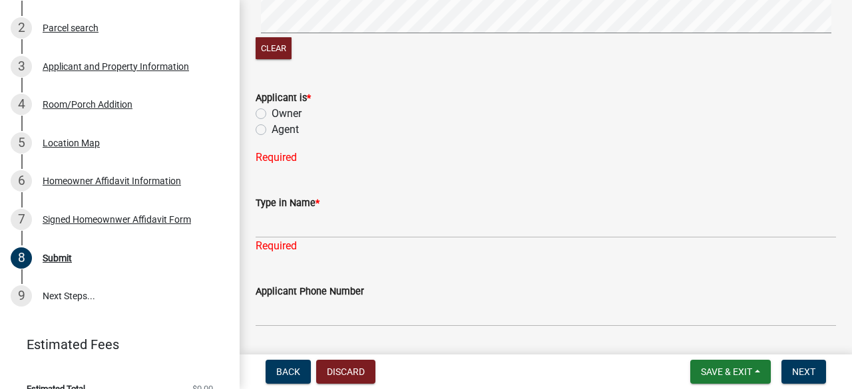
click at [272, 112] on label "Owner" at bounding box center [287, 114] width 30 height 16
click at [272, 112] on input "Owner" at bounding box center [276, 110] width 9 height 9
radio input "true"
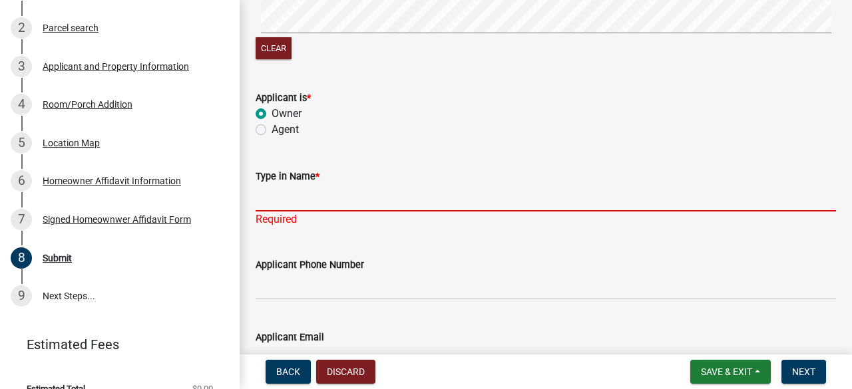
click at [269, 196] on input "Type in Name *" at bounding box center [546, 197] width 580 height 27
type input "Mike Armitage"
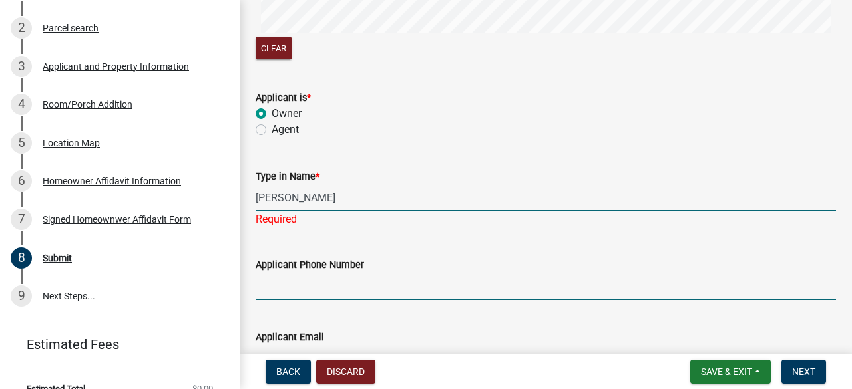
type input "6085581890"
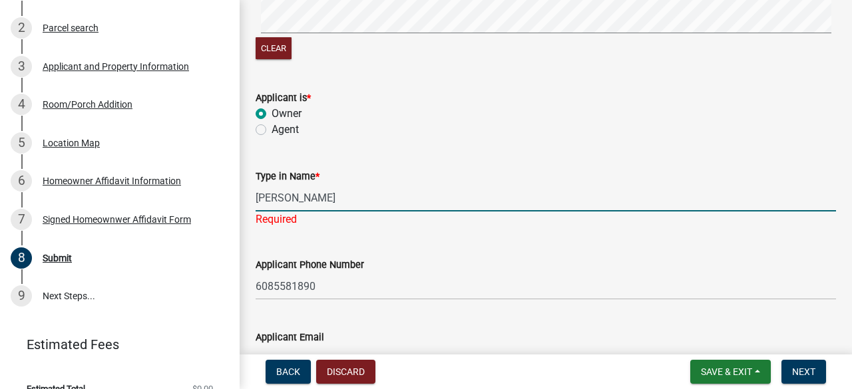
type input "[PERSON_NAME][EMAIL_ADDRESS][PERSON_NAME][DOMAIN_NAME]"
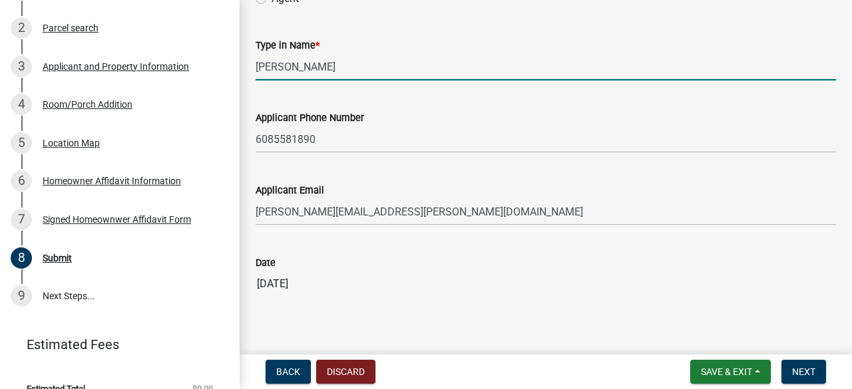
scroll to position [445, 0]
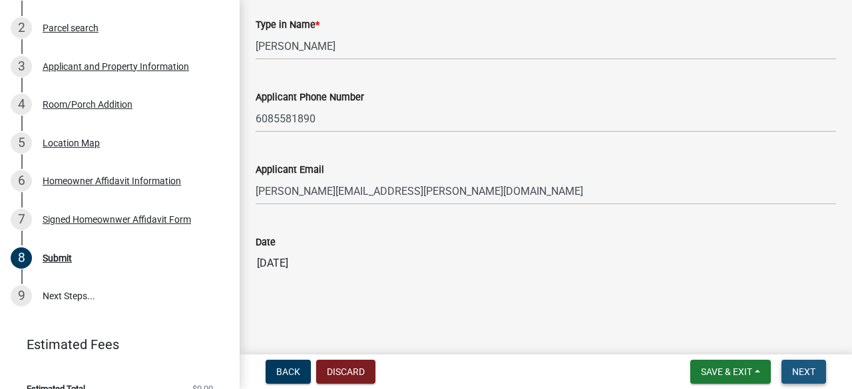
click at [807, 368] on span "Next" at bounding box center [803, 372] width 23 height 11
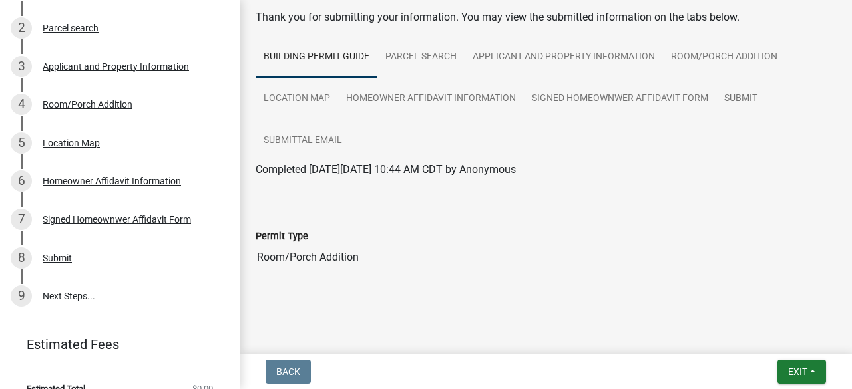
scroll to position [222, 0]
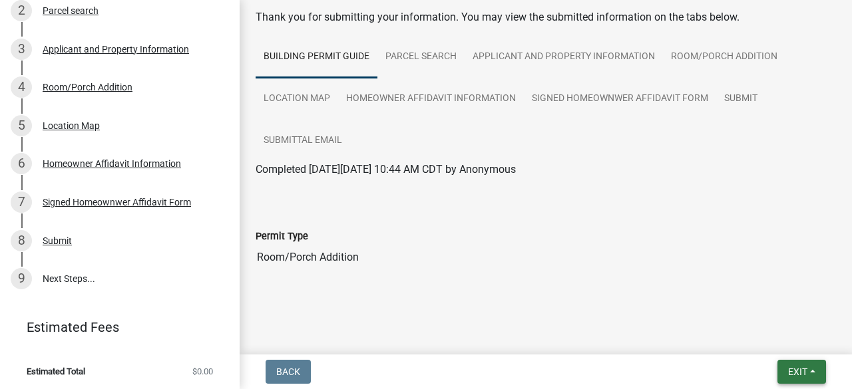
click at [791, 371] on span "Exit" at bounding box center [797, 372] width 19 height 11
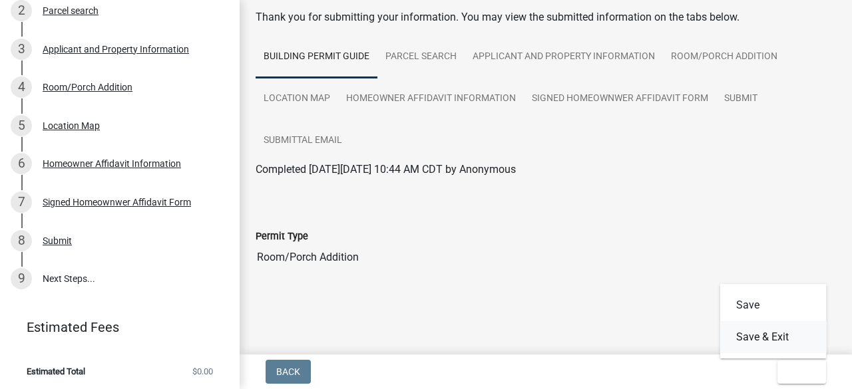
click at [776, 337] on button "Save & Exit" at bounding box center [773, 337] width 106 height 32
